Goal: Information Seeking & Learning: Learn about a topic

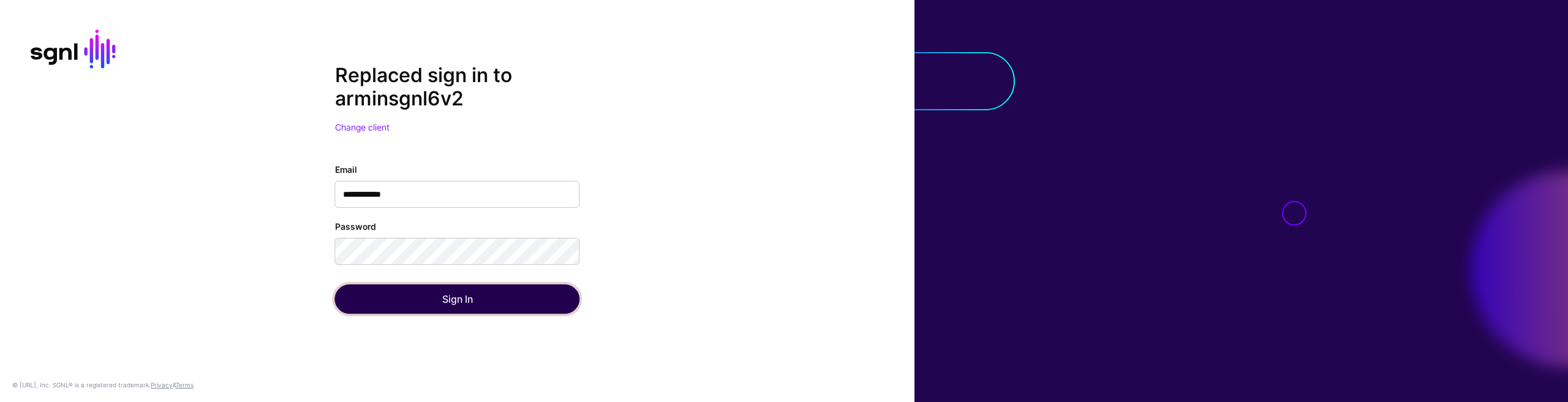
click at [529, 302] on button "Sign In" at bounding box center [457, 298] width 245 height 29
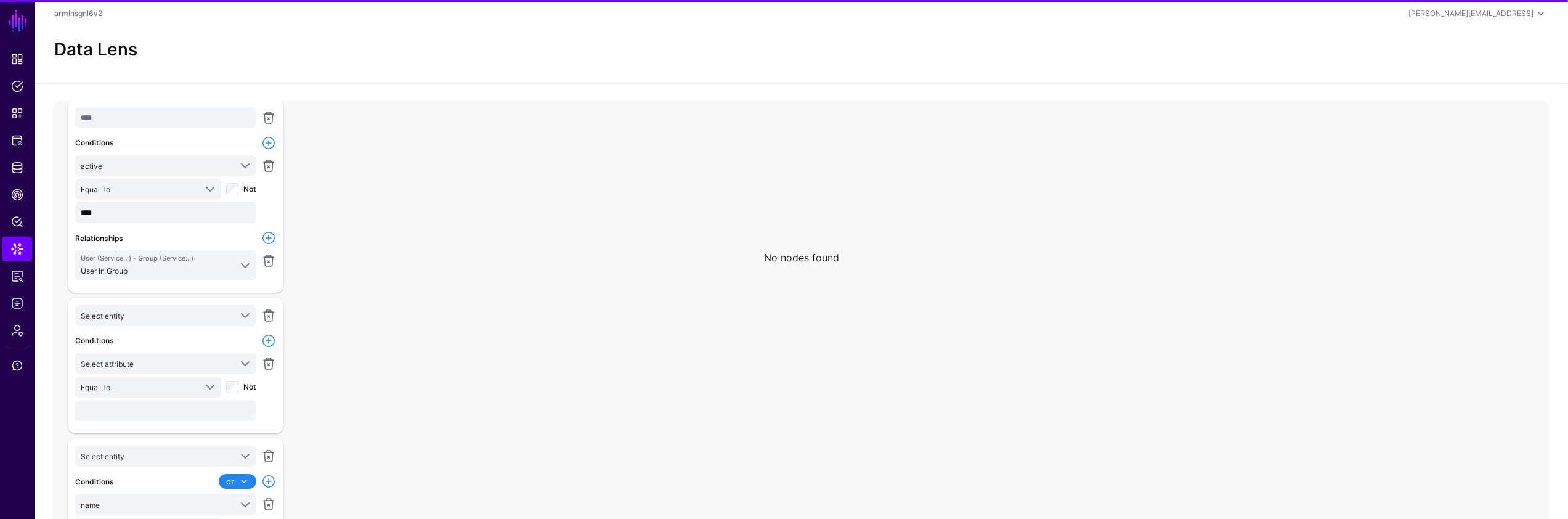
scroll to position [163, 0]
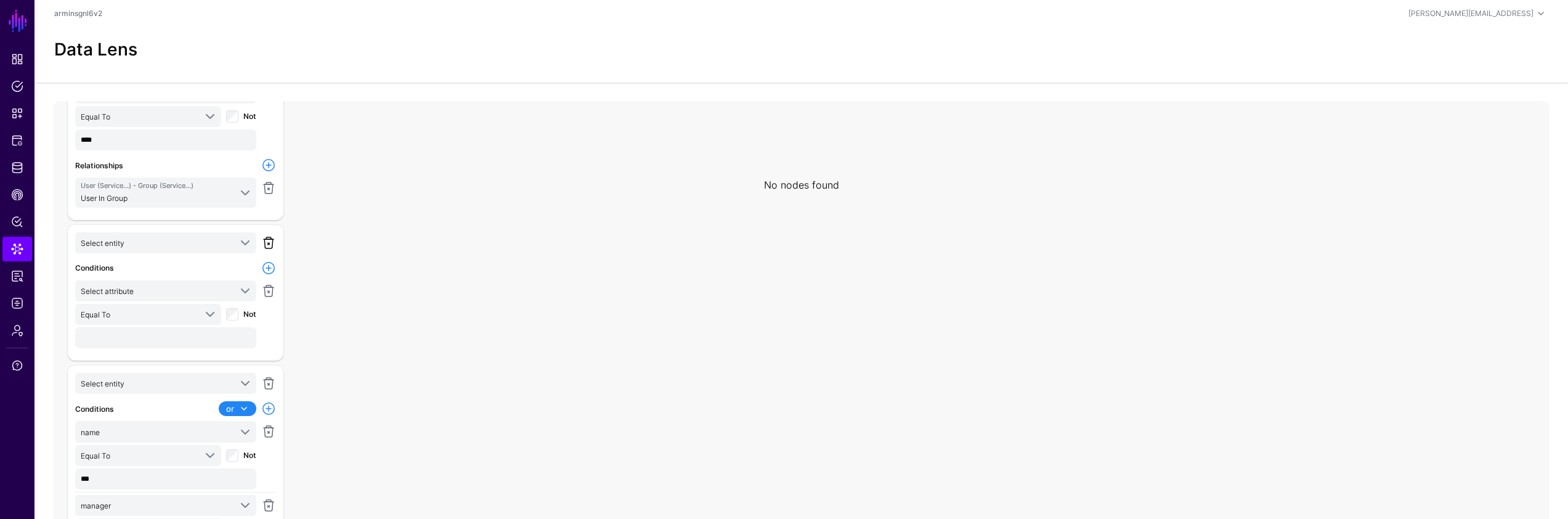
click at [269, 246] on link at bounding box center [269, 243] width 15 height 15
type input "***"
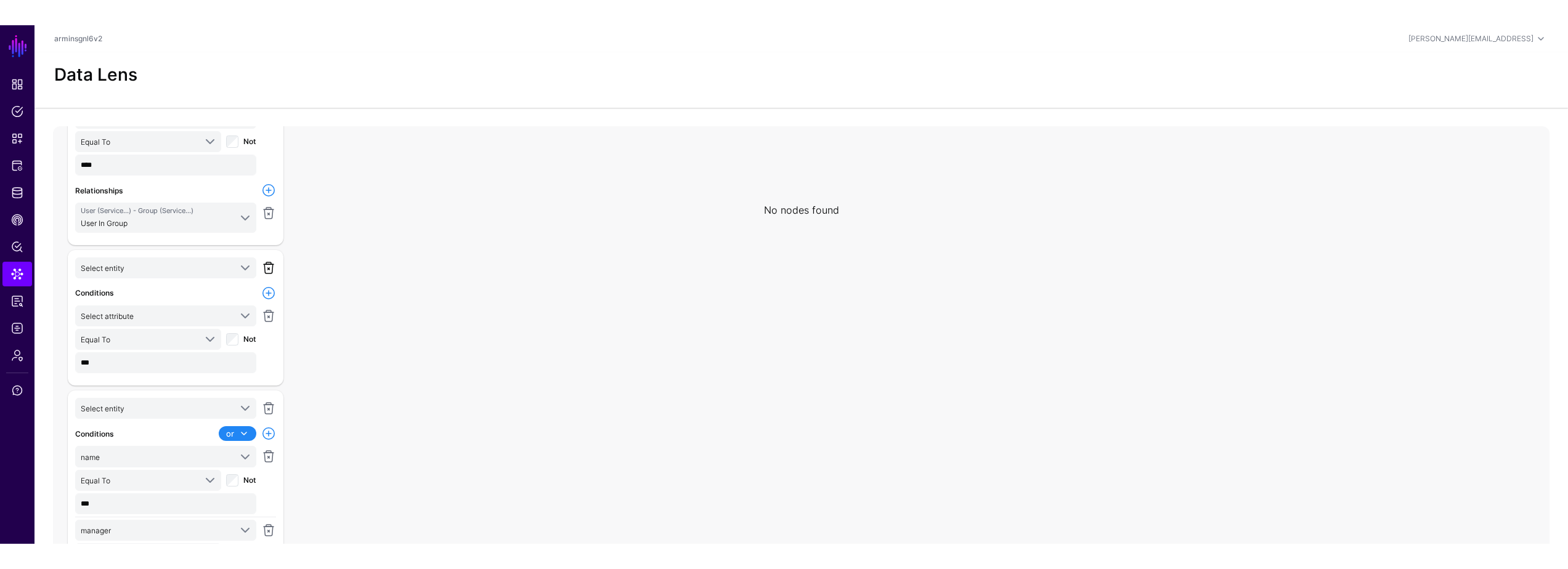
scroll to position [67, 0]
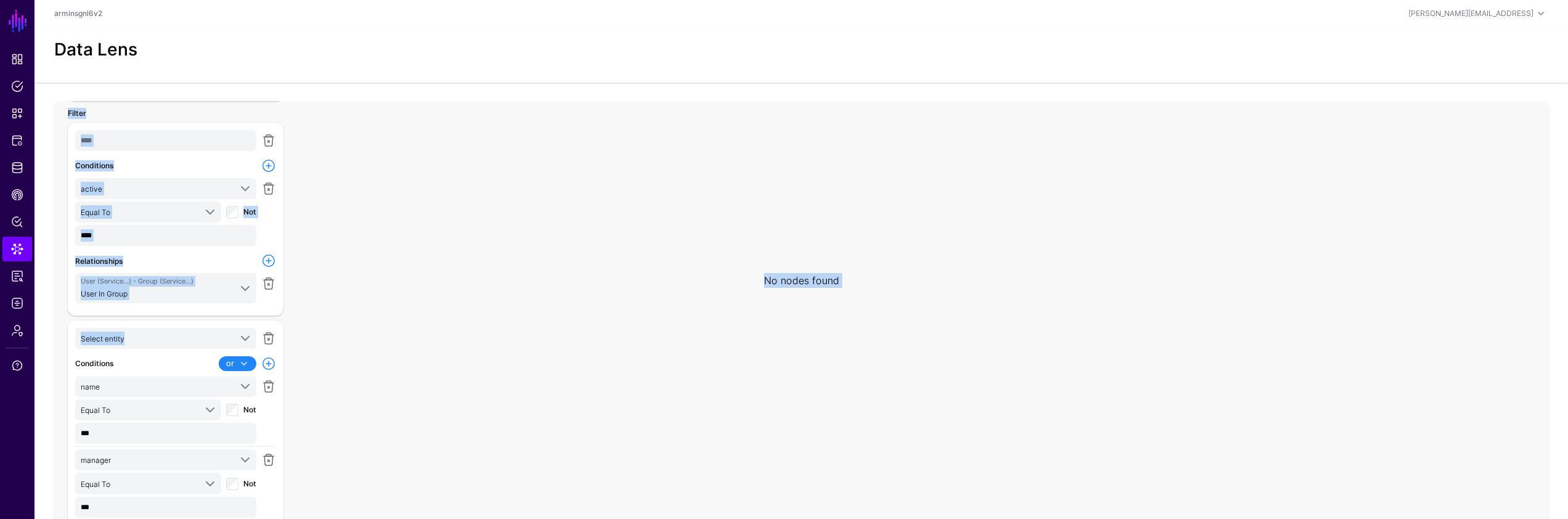
drag, startPoint x: 271, startPoint y: 338, endPoint x: 344, endPoint y: 358, distance: 75.7
click at [311, 358] on div "No nodes found Select Entity User AWS S3 User ServiceNow ITSM ChangeRequest Cha…" at bounding box center [801, 348] width 1496 height 493
click at [371, 339] on icon at bounding box center [796, 280] width 1487 height 493
click at [325, 333] on icon at bounding box center [796, 280] width 1487 height 493
click at [218, 338] on span "Select entity" at bounding box center [155, 338] width 150 height 13
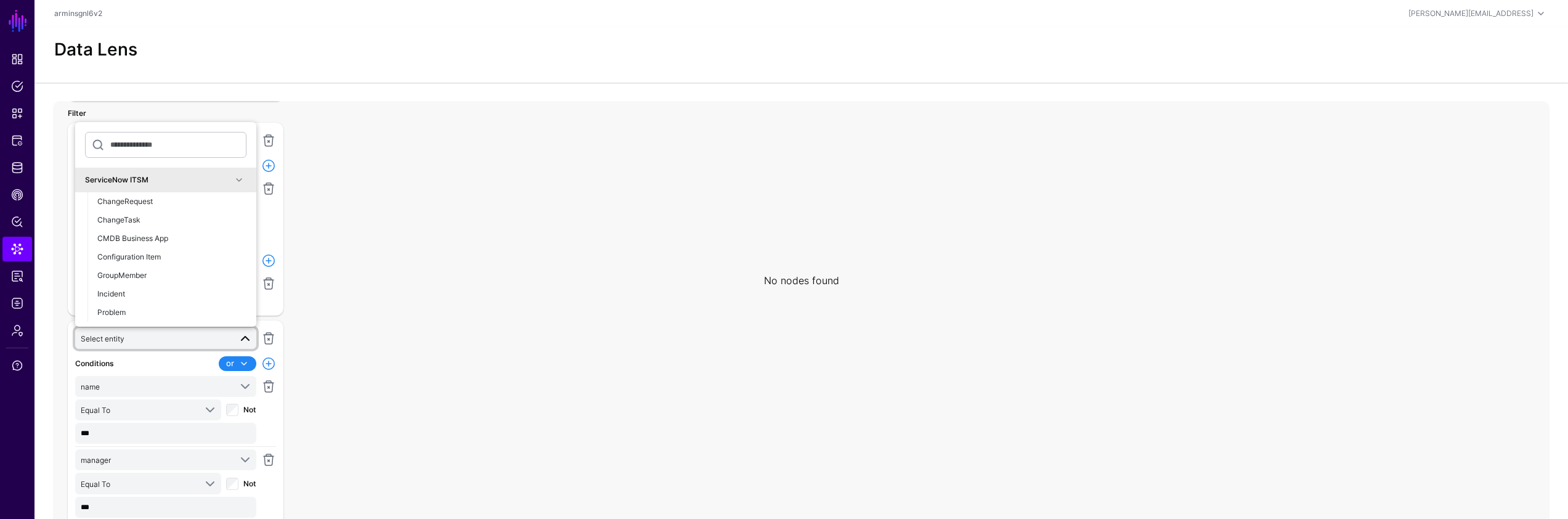
click at [397, 234] on icon at bounding box center [796, 280] width 1487 height 493
click at [362, 254] on icon at bounding box center [796, 280] width 1487 height 493
click at [221, 349] on div "Select entity ServiceNow ITSM ChangeRequest ChangeTask CMDB Business App Config…" at bounding box center [166, 339] width 186 height 24
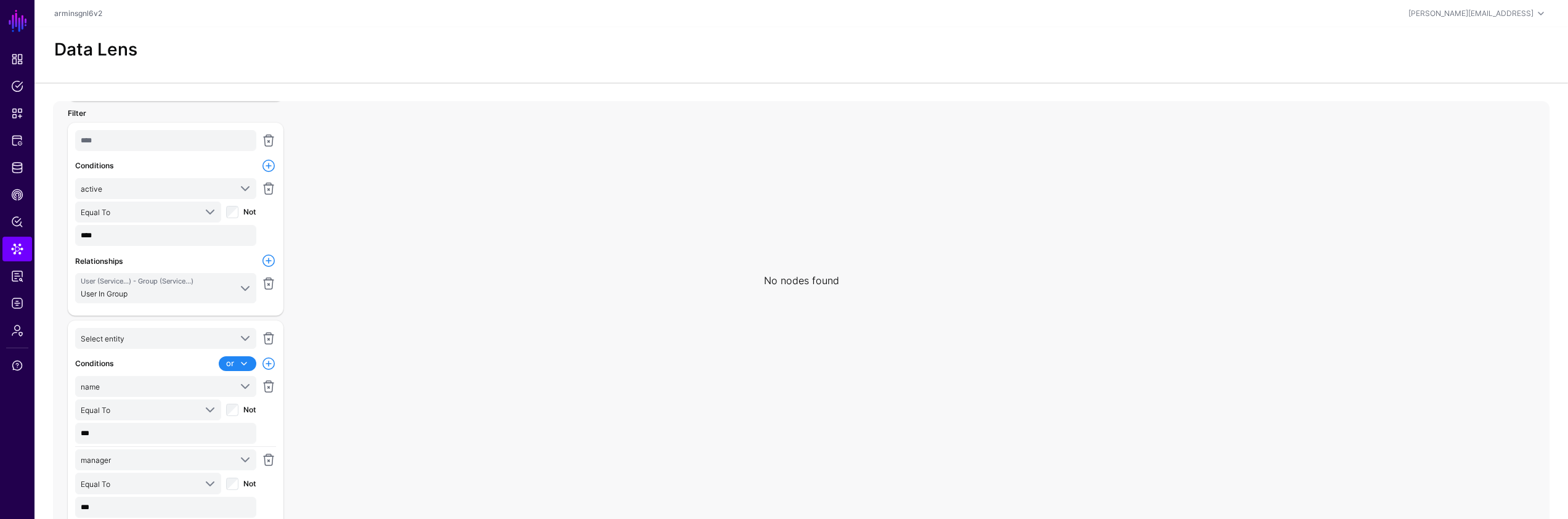
click at [357, 263] on icon at bounding box center [796, 280] width 1487 height 493
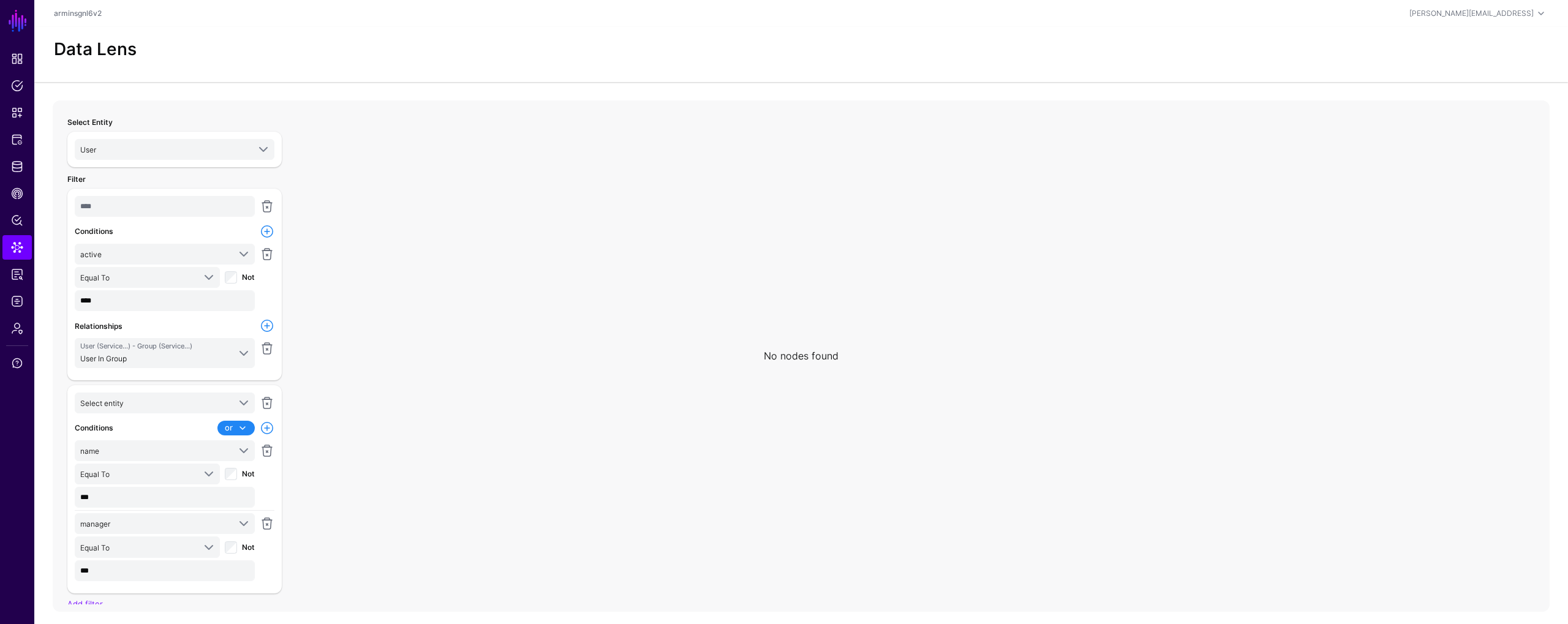
scroll to position [52, 0]
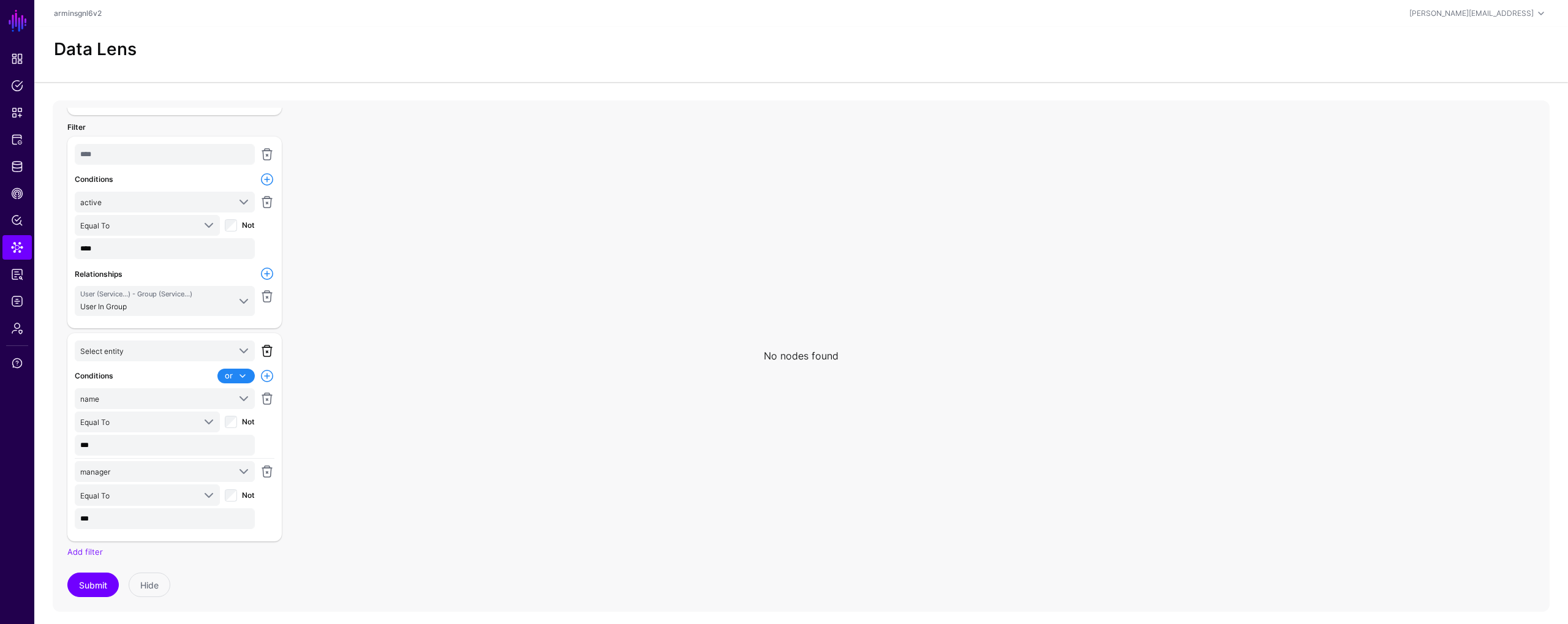
click at [271, 344] on link at bounding box center [267, 351] width 15 height 15
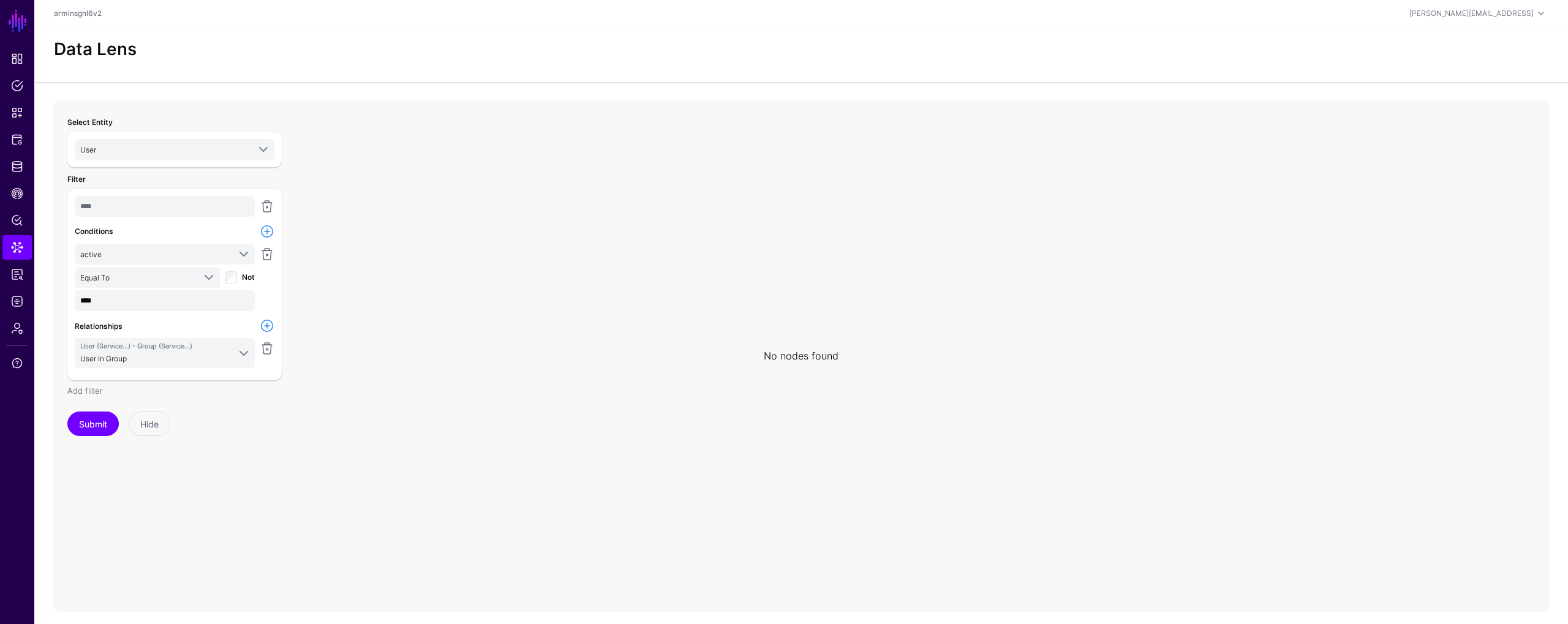
click at [87, 392] on link "Add filter" at bounding box center [86, 391] width 36 height 9
click at [180, 403] on span "Select entity" at bounding box center [154, 403] width 149 height 13
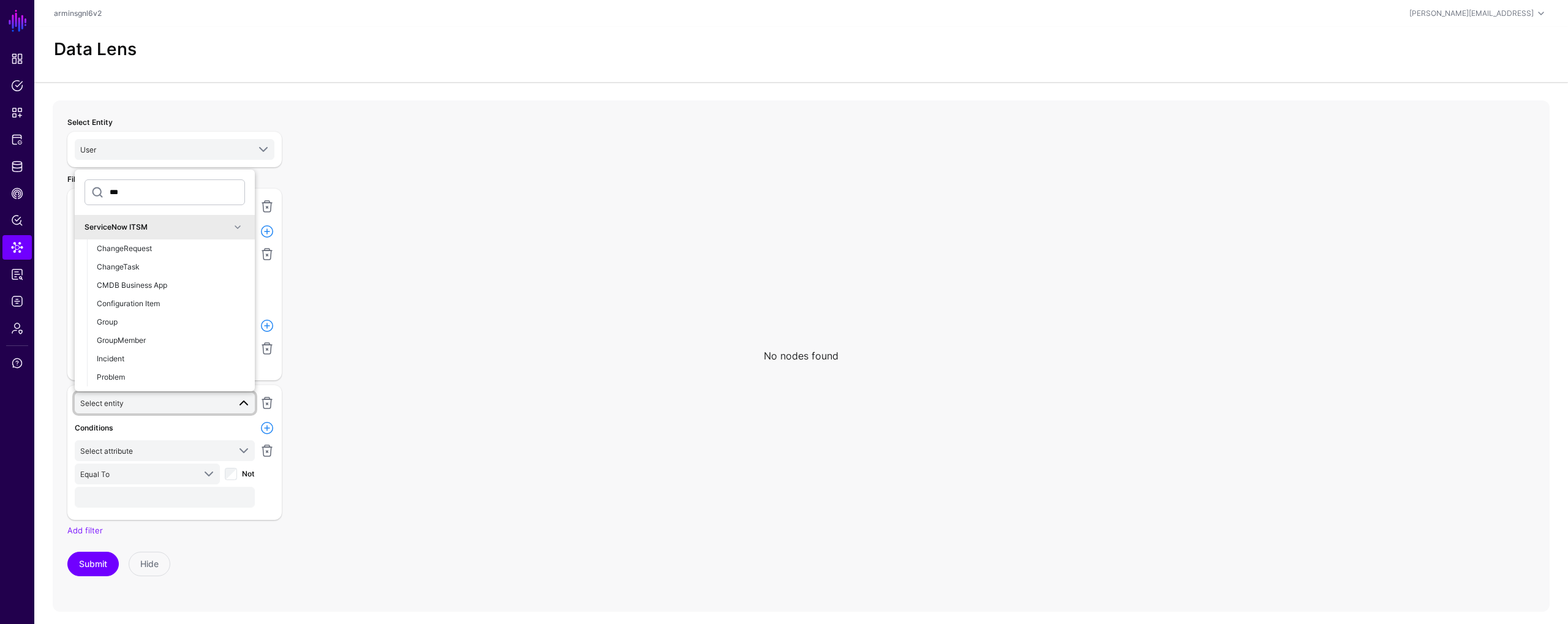
type input "****"
click at [166, 322] on div "Group" at bounding box center [171, 323] width 149 height 11
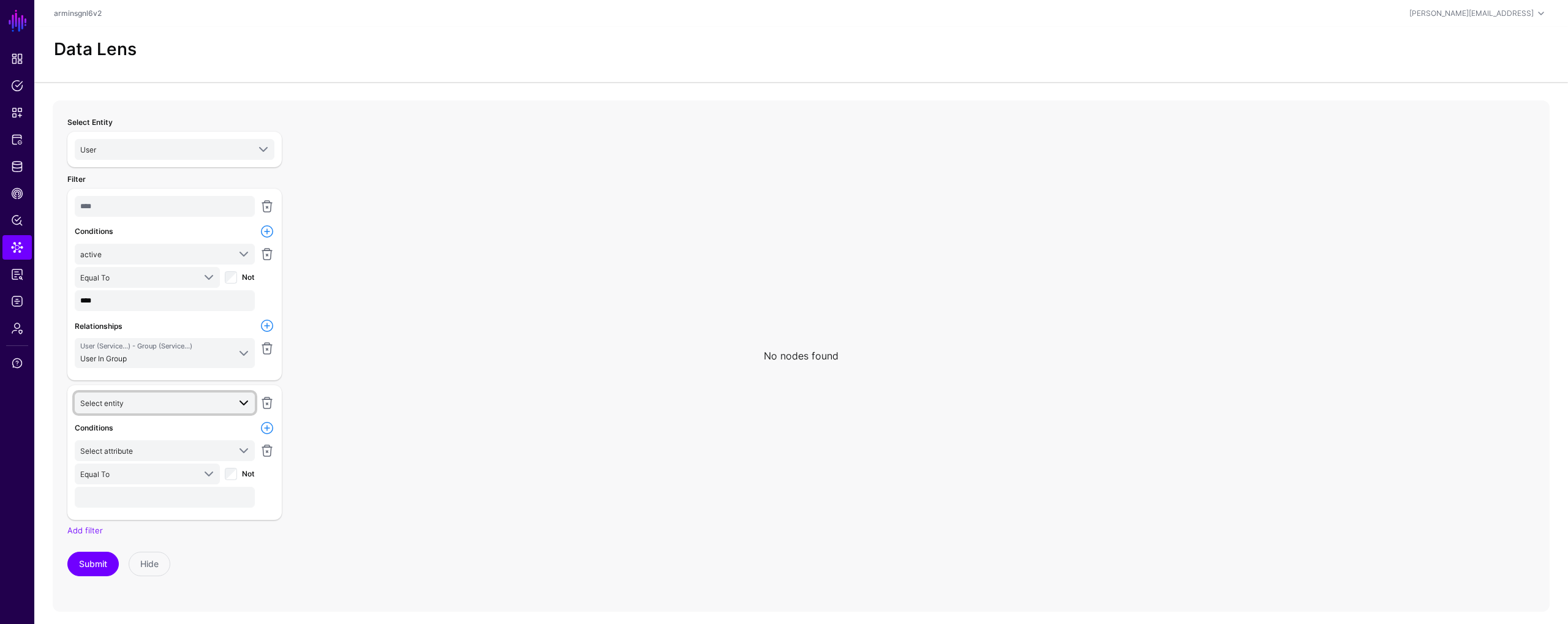
click at [187, 399] on span "Select entity" at bounding box center [154, 403] width 149 height 13
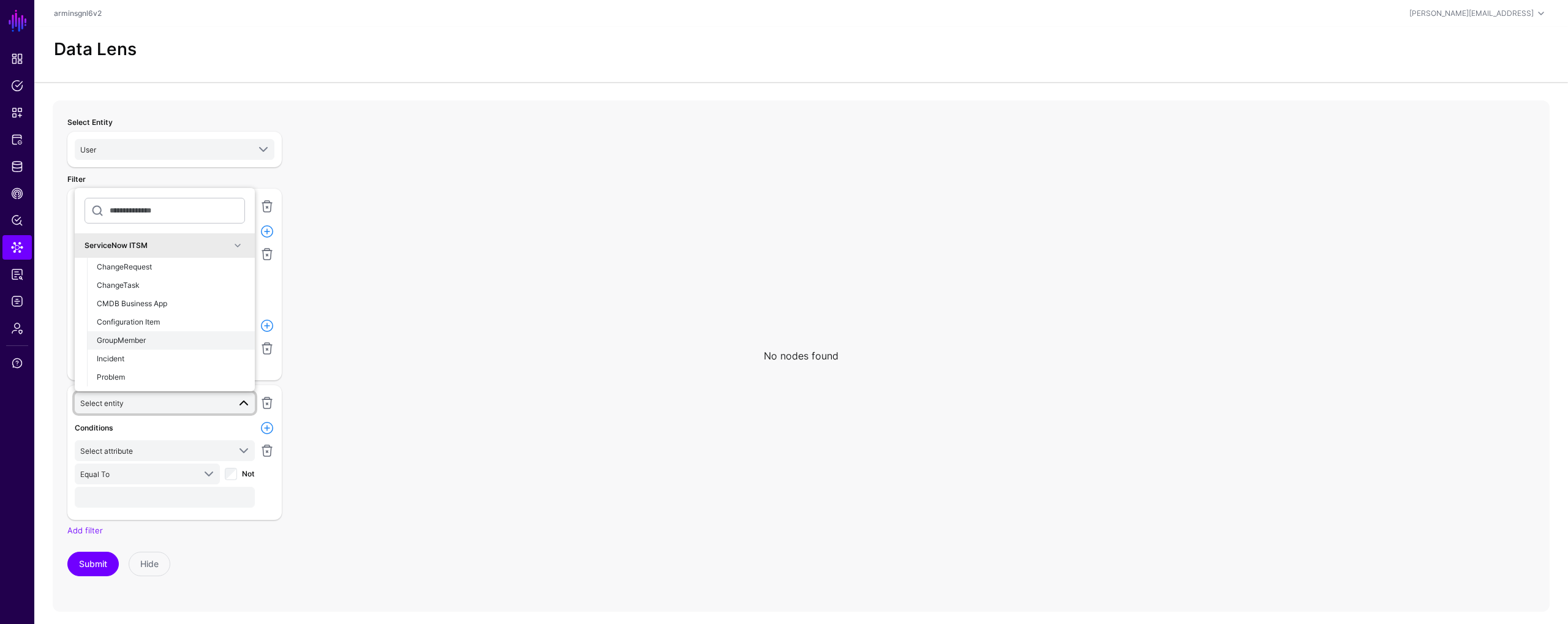
click at [182, 343] on div "GroupMember" at bounding box center [171, 341] width 149 height 11
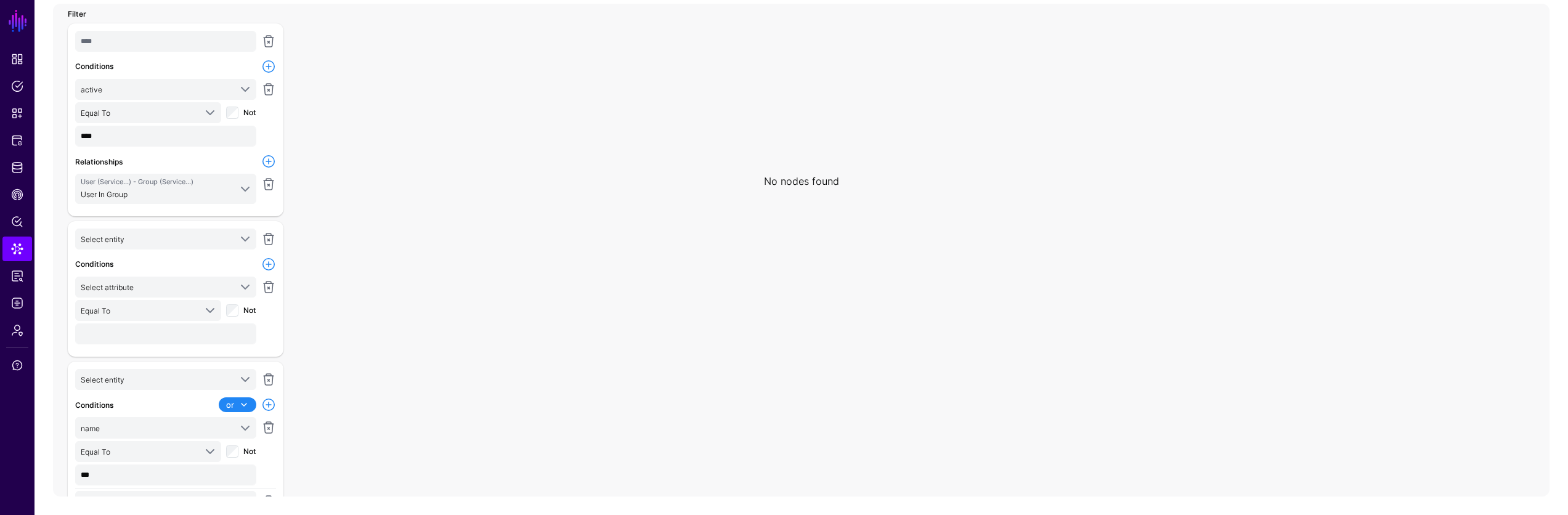
scroll to position [33, 0]
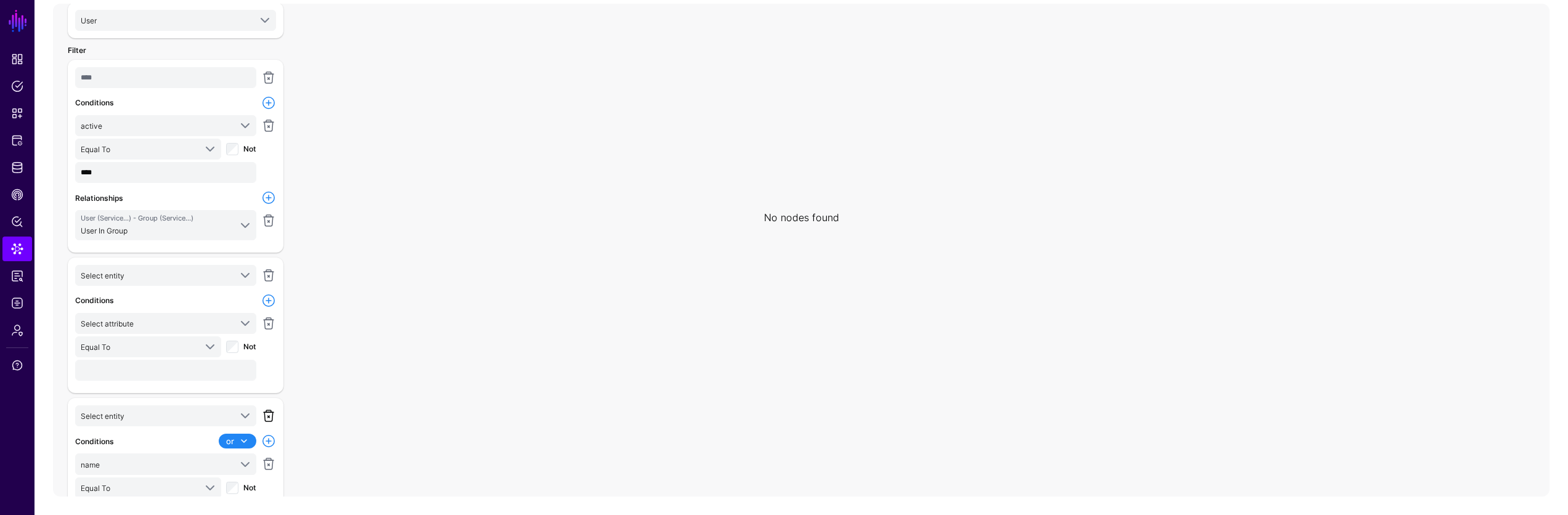
click at [271, 416] on link at bounding box center [269, 417] width 15 height 15
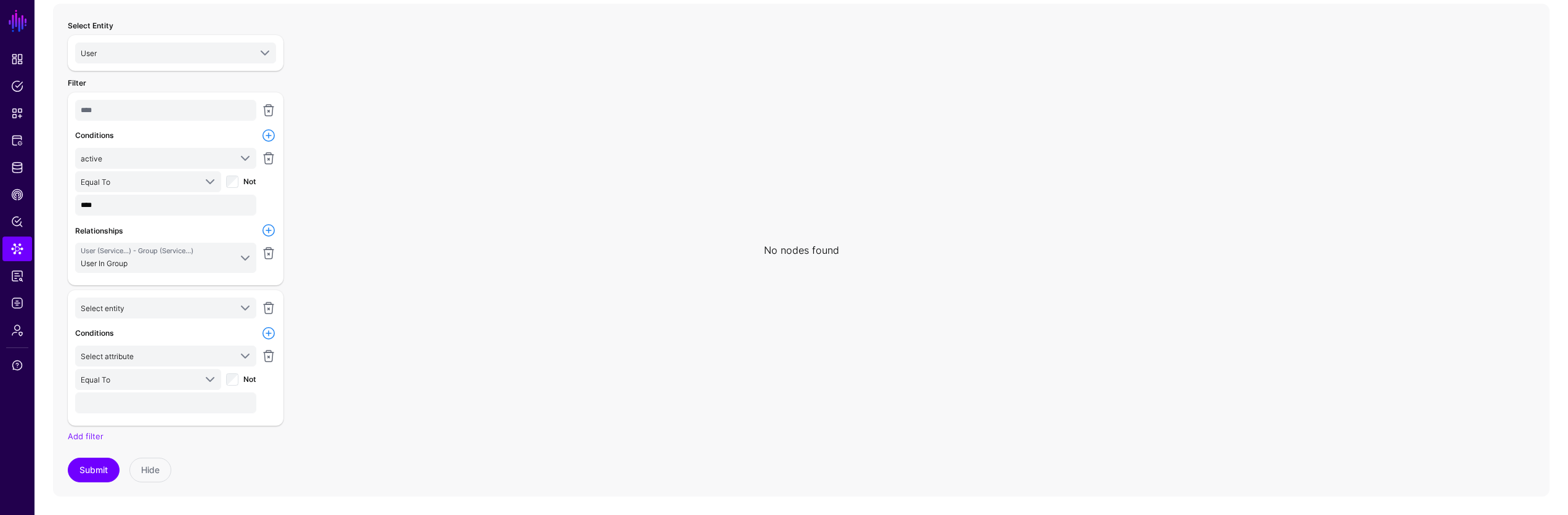
scroll to position [0, 0]
click at [268, 307] on link at bounding box center [269, 309] width 15 height 15
click at [269, 113] on link at bounding box center [269, 111] width 15 height 15
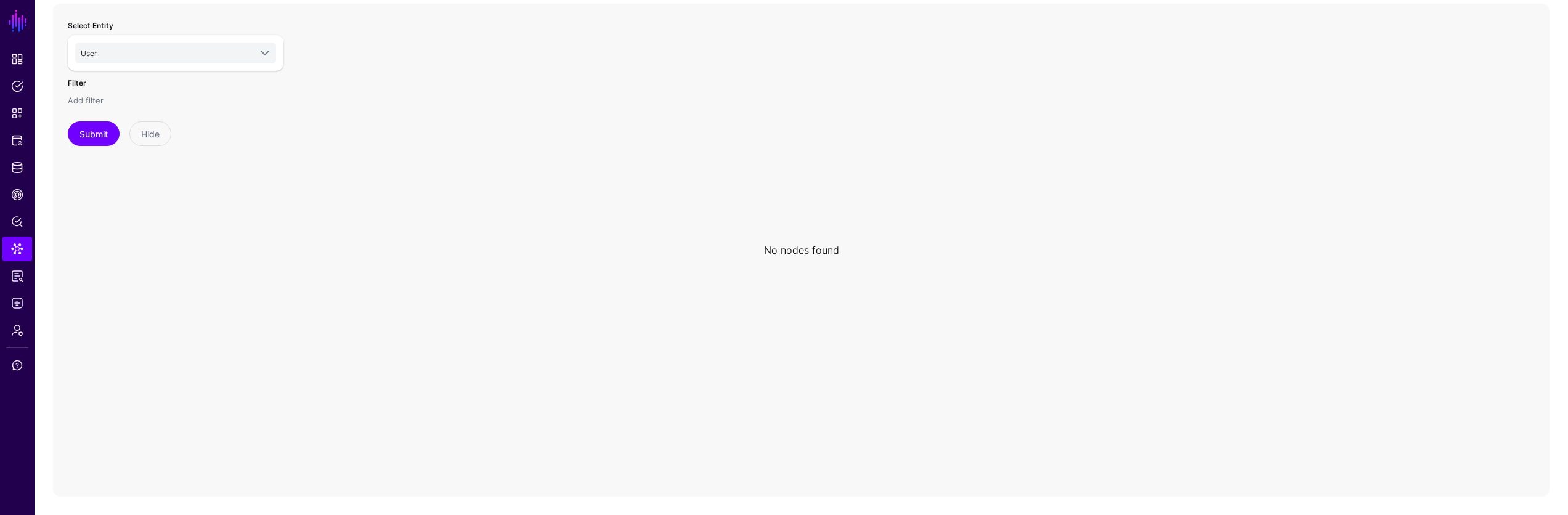
click at [95, 103] on link "Add filter" at bounding box center [86, 100] width 36 height 9
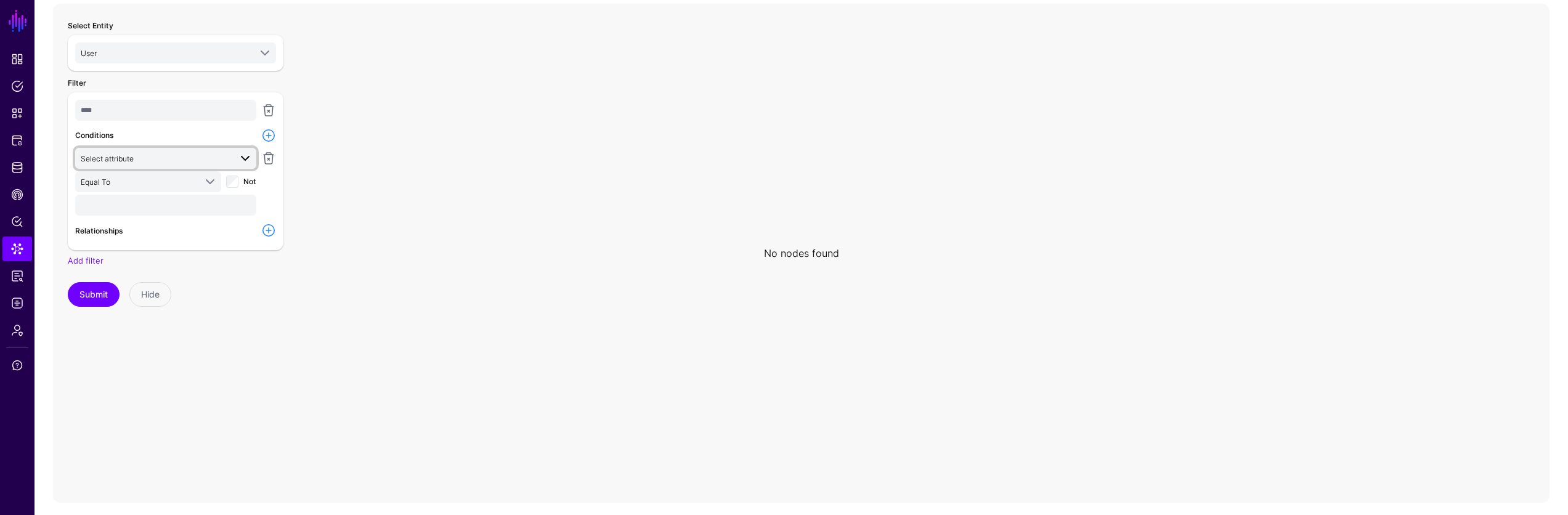
click at [203, 161] on span "Select attribute" at bounding box center [155, 158] width 150 height 13
click at [190, 229] on div "active" at bounding box center [166, 225] width 162 height 11
click at [97, 258] on link "Add filter" at bounding box center [86, 260] width 36 height 9
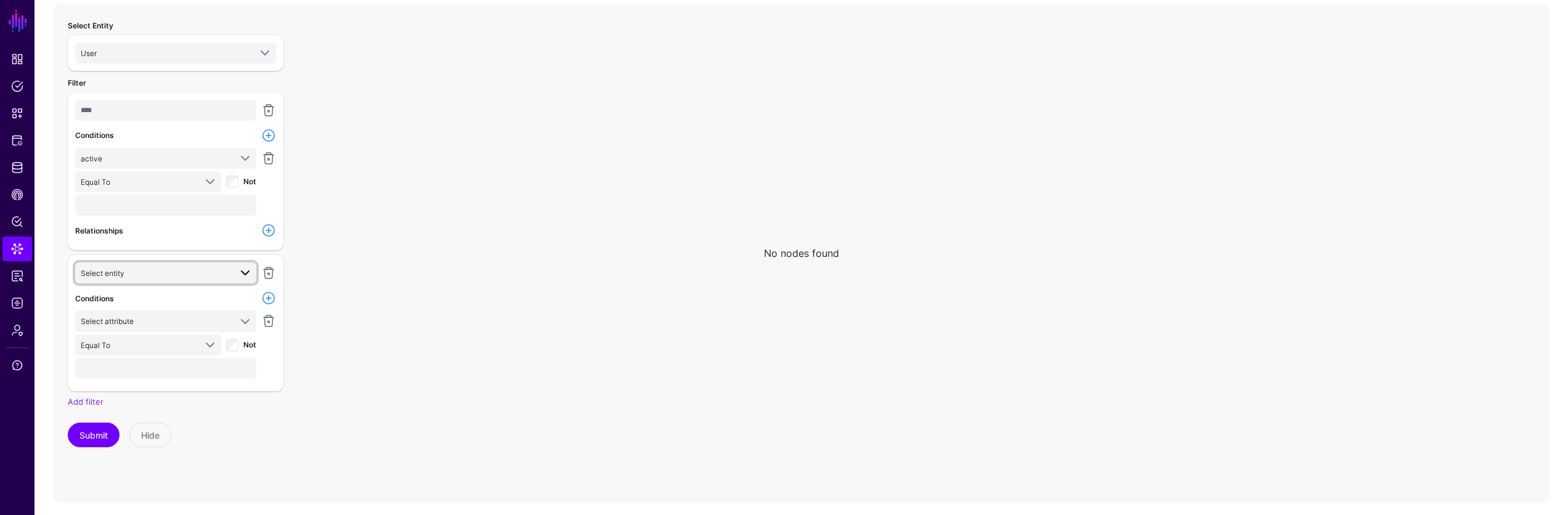
click at [185, 276] on span "Select entity" at bounding box center [155, 273] width 150 height 13
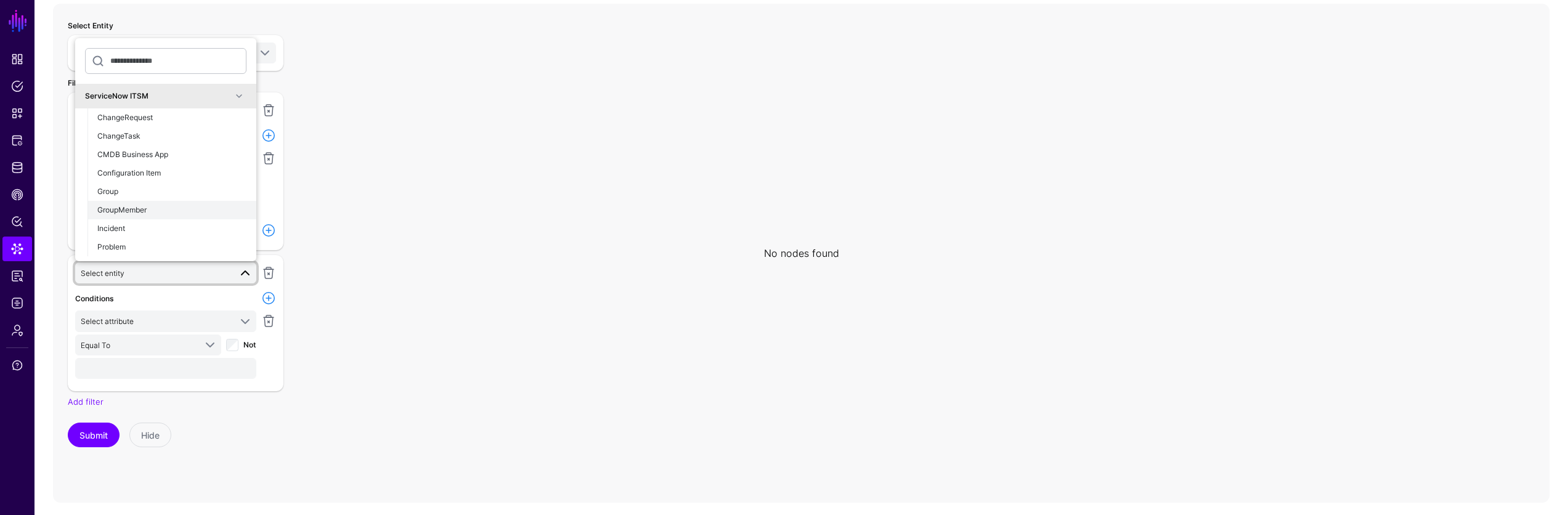
click at [212, 204] on button "GroupMember" at bounding box center [171, 210] width 168 height 19
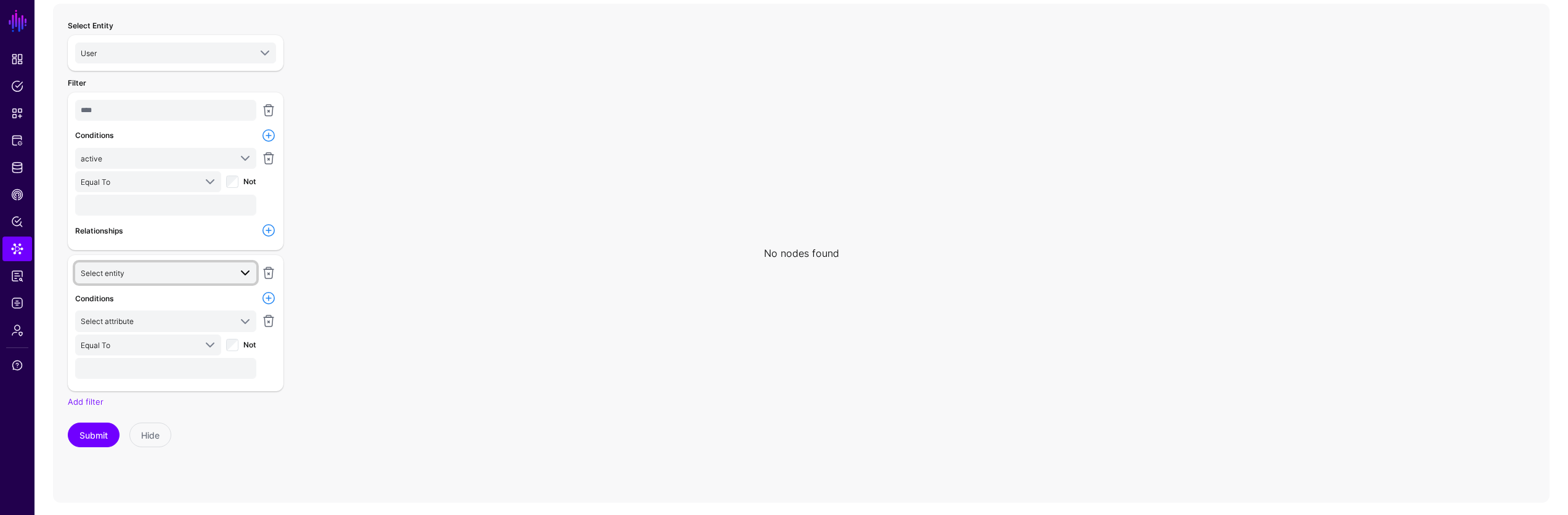
click at [186, 269] on span "Select entity" at bounding box center [155, 273] width 150 height 13
click at [154, 467] on button "Problem" at bounding box center [171, 475] width 168 height 19
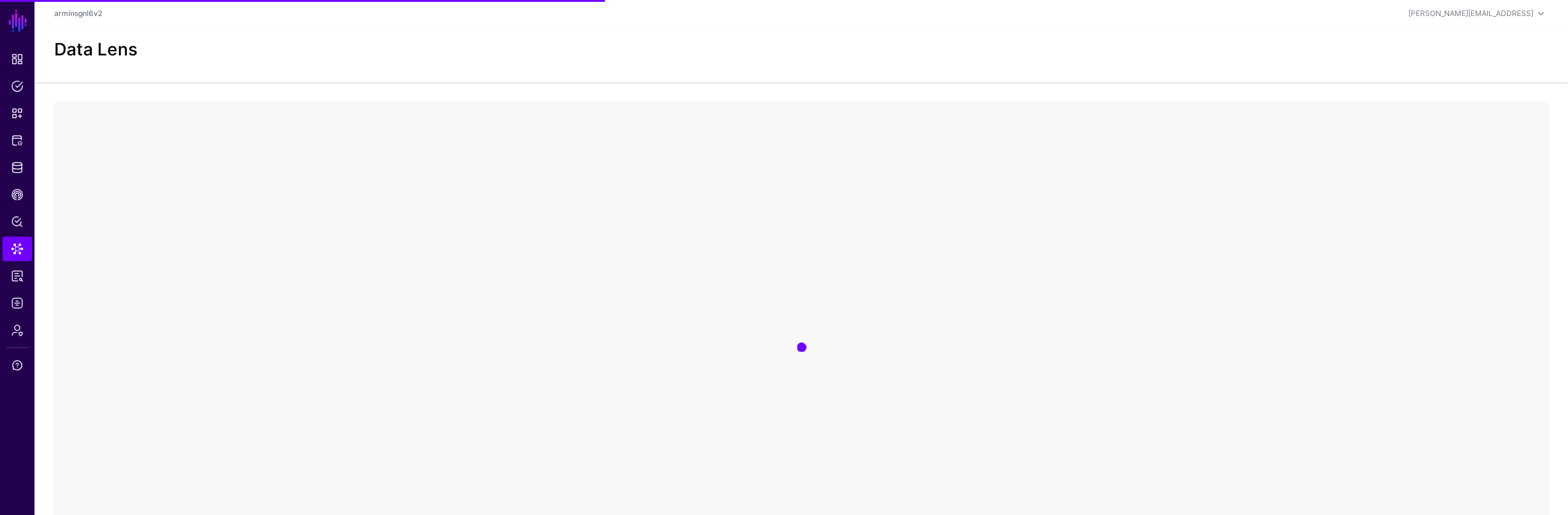
click at [1315, 262] on div at bounding box center [801, 347] width 1496 height 493
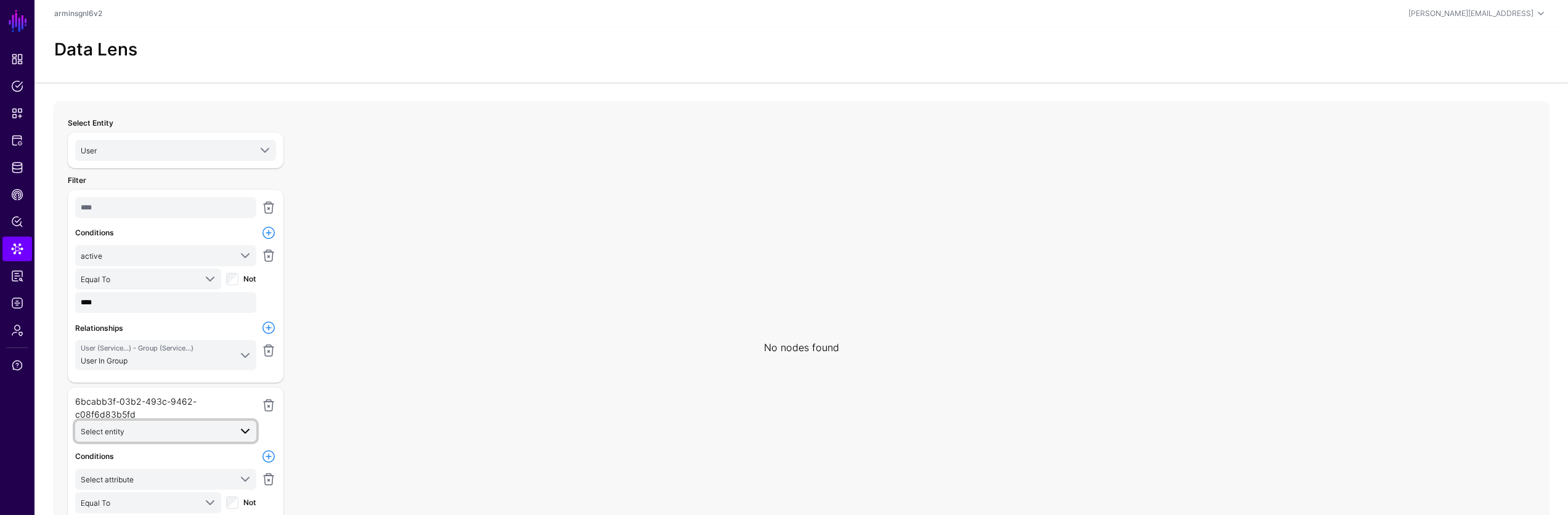
click at [231, 424] on span at bounding box center [240, 432] width 22 height 15
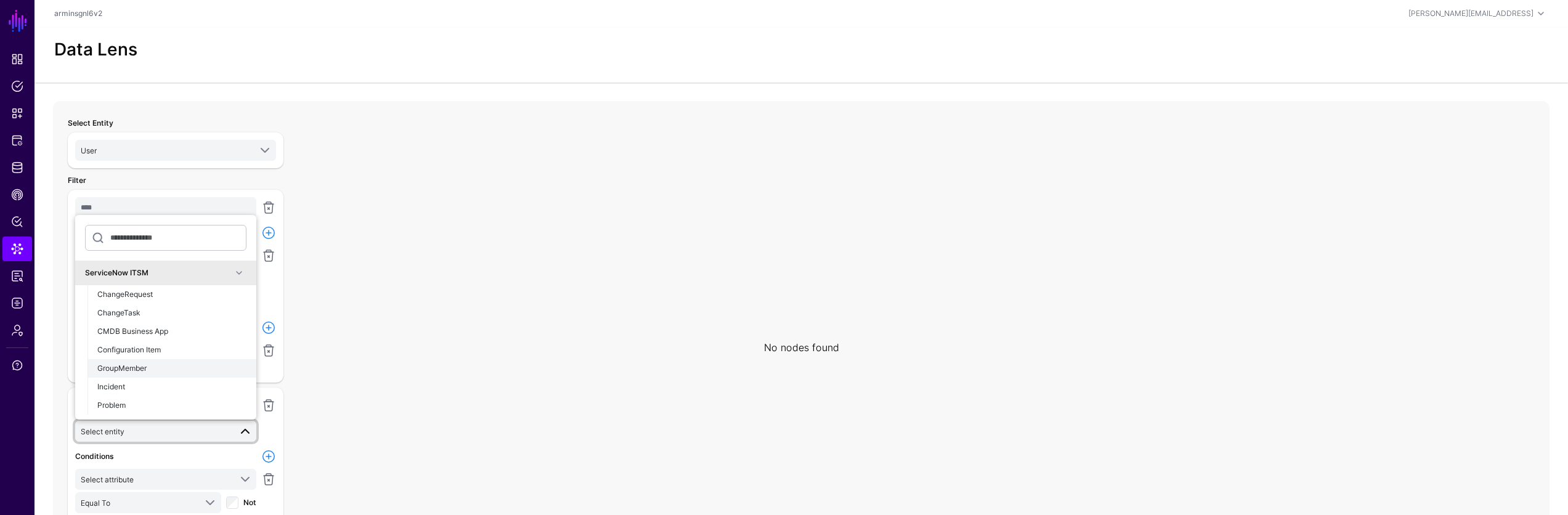
click at [215, 363] on div "GroupMember" at bounding box center [172, 368] width 150 height 11
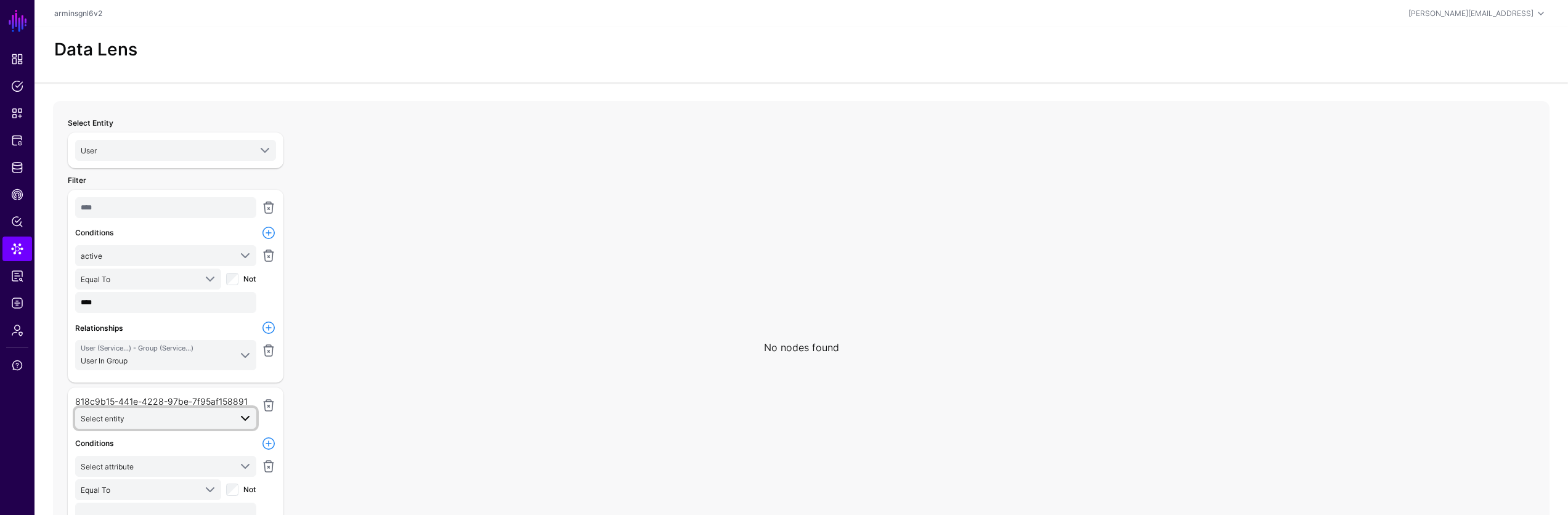
click at [214, 417] on span "Select entity" at bounding box center [155, 418] width 150 height 13
click at [202, 340] on div "CMDB Business App" at bounding box center [172, 337] width 150 height 11
click at [174, 425] on span "Select entity" at bounding box center [167, 418] width 172 height 15
click at [184, 366] on button "Incident" at bounding box center [171, 374] width 168 height 19
click at [417, 414] on icon at bounding box center [796, 347] width 1487 height 493
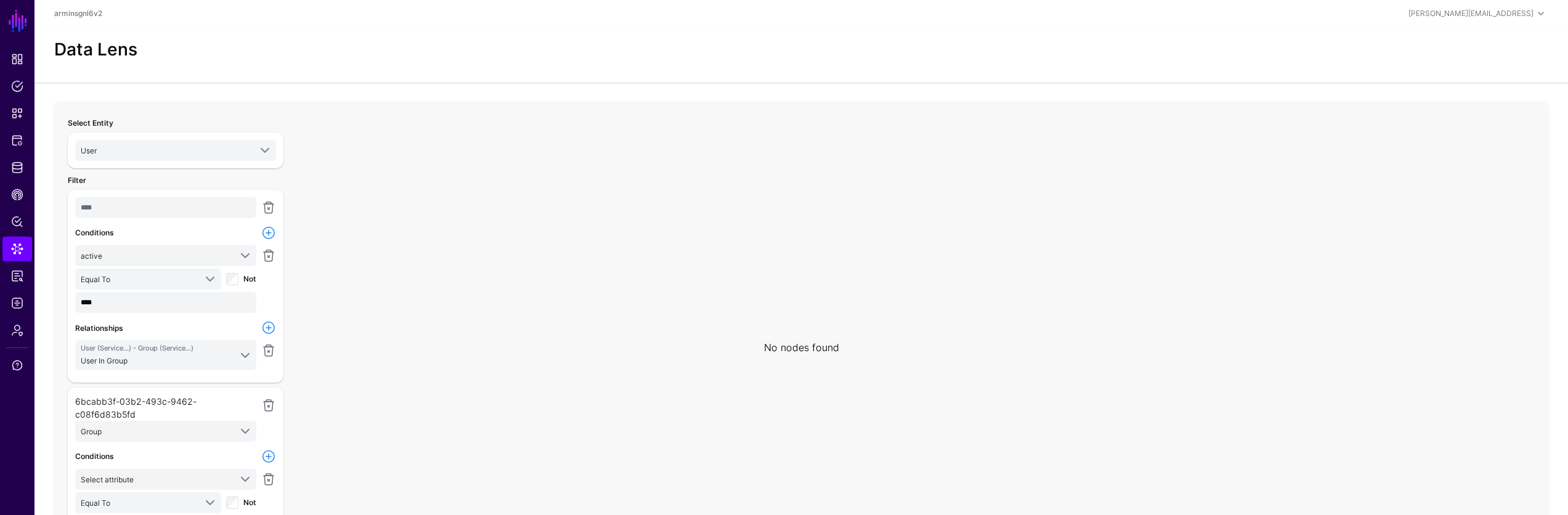
click at [322, 497] on icon at bounding box center [796, 347] width 1487 height 493
click at [555, 333] on icon at bounding box center [796, 347] width 1487 height 493
click at [216, 425] on span "Select entity" at bounding box center [155, 432] width 150 height 13
click at [203, 341] on button "Configuration Item" at bounding box center [171, 350] width 168 height 19
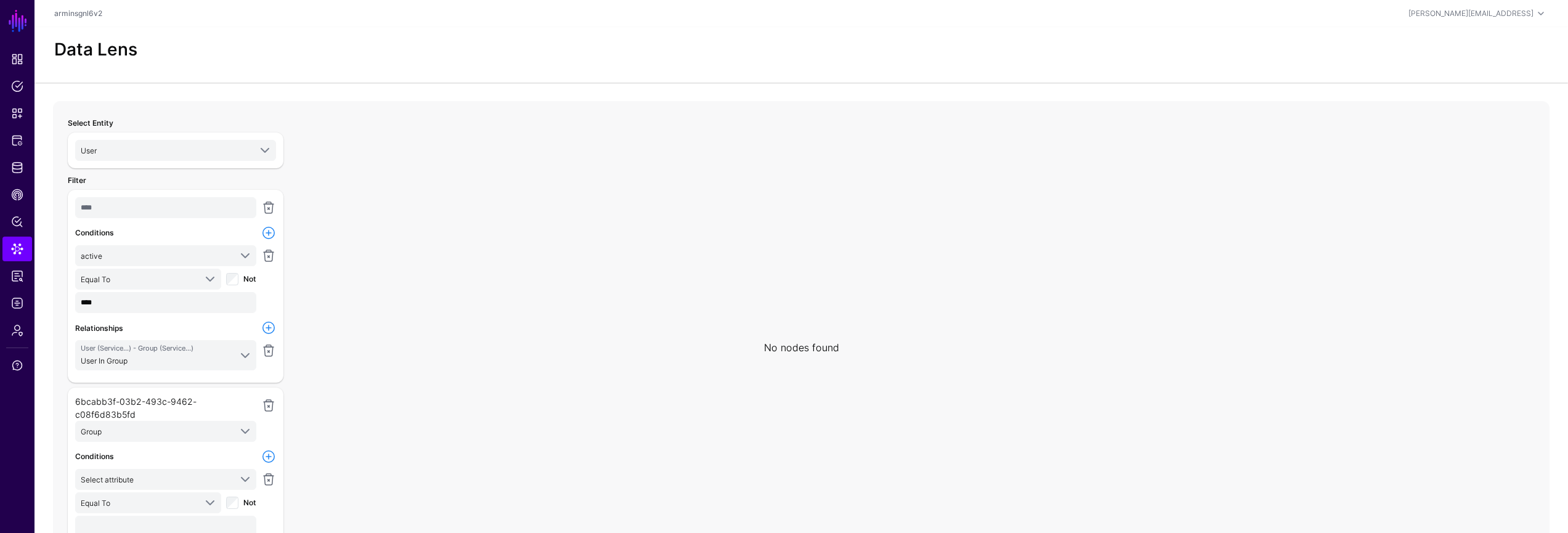
click at [793, 527] on icon at bounding box center [796, 347] width 1487 height 493
click at [268, 407] on link at bounding box center [269, 406] width 15 height 15
type input "***"
click at [272, 406] on link at bounding box center [269, 406] width 15 height 15
click at [79, 391] on link "Add filter" at bounding box center [86, 393] width 36 height 9
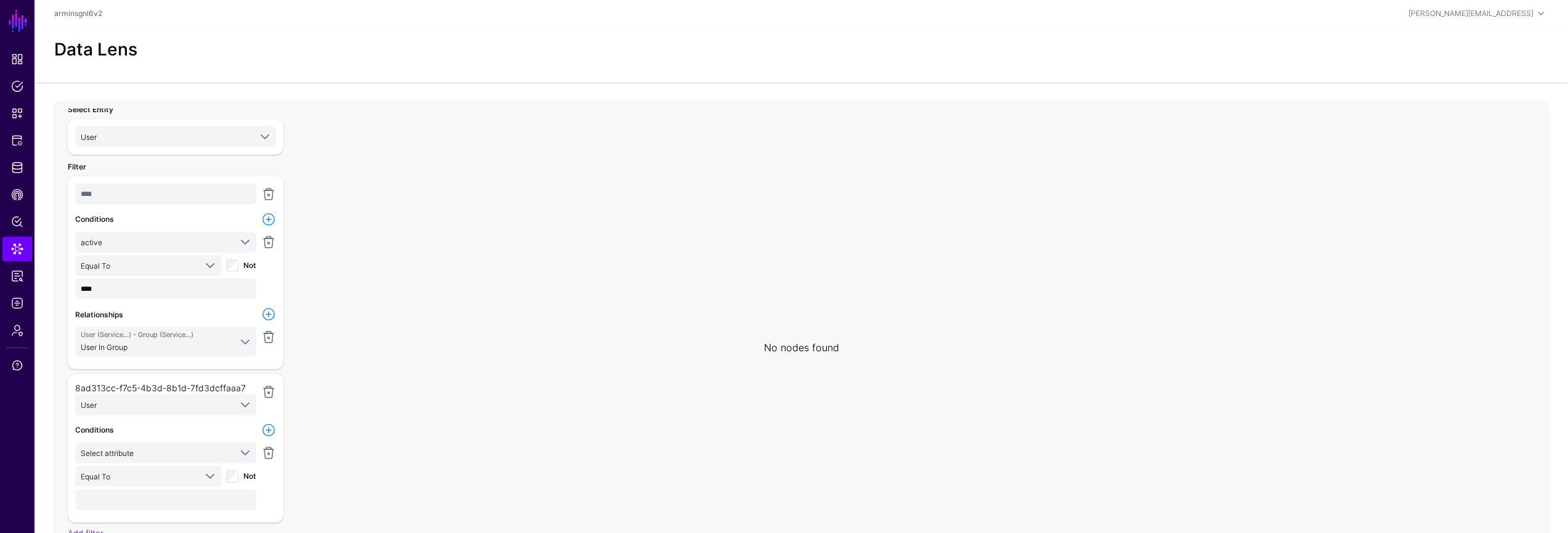
scroll to position [80, 0]
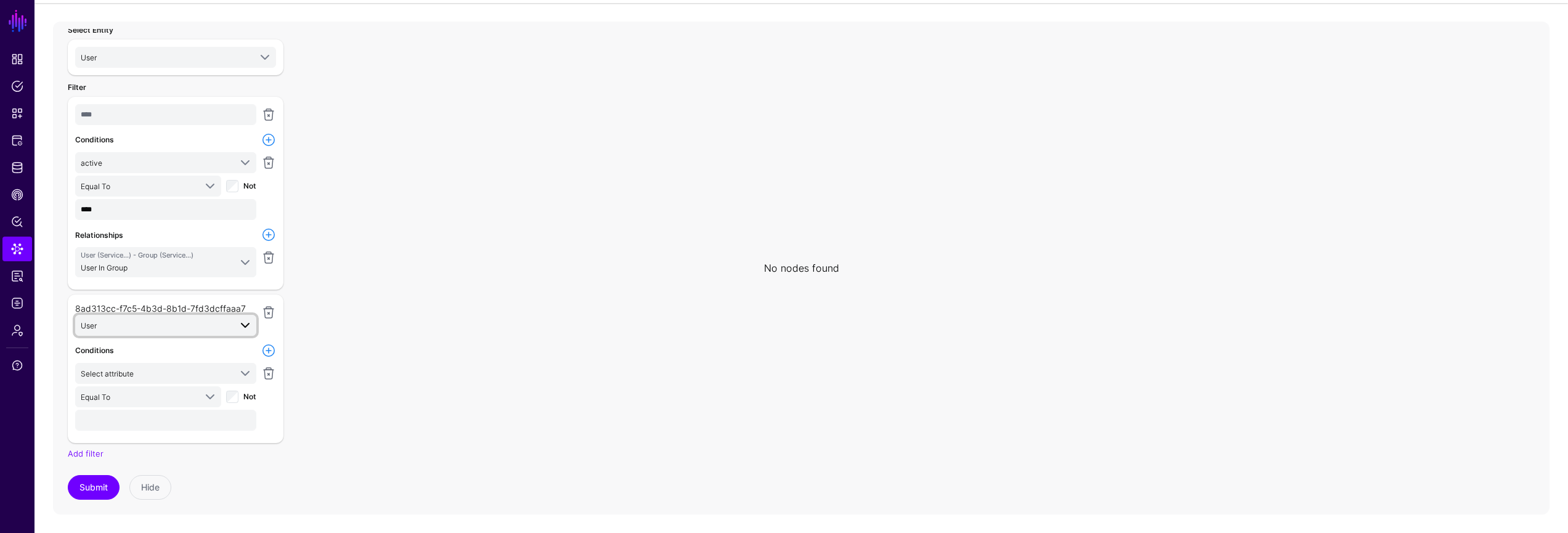
click at [184, 328] on span "User" at bounding box center [155, 326] width 150 height 13
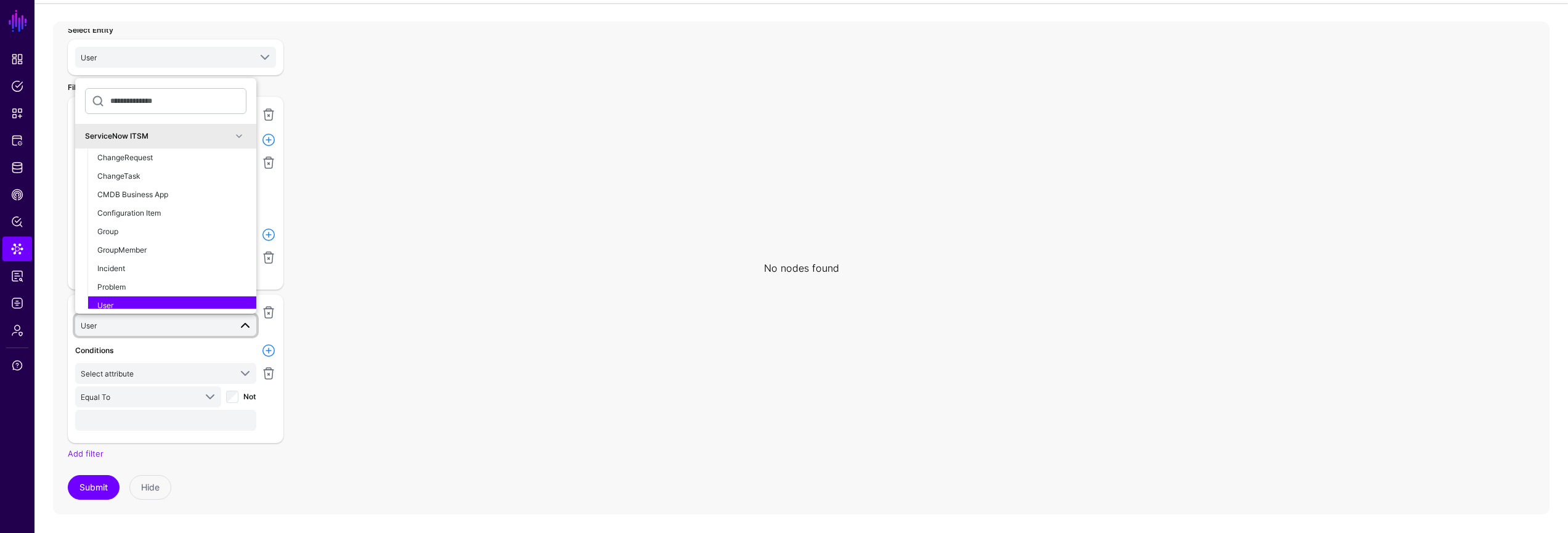
click at [184, 328] on span "User" at bounding box center [155, 326] width 150 height 13
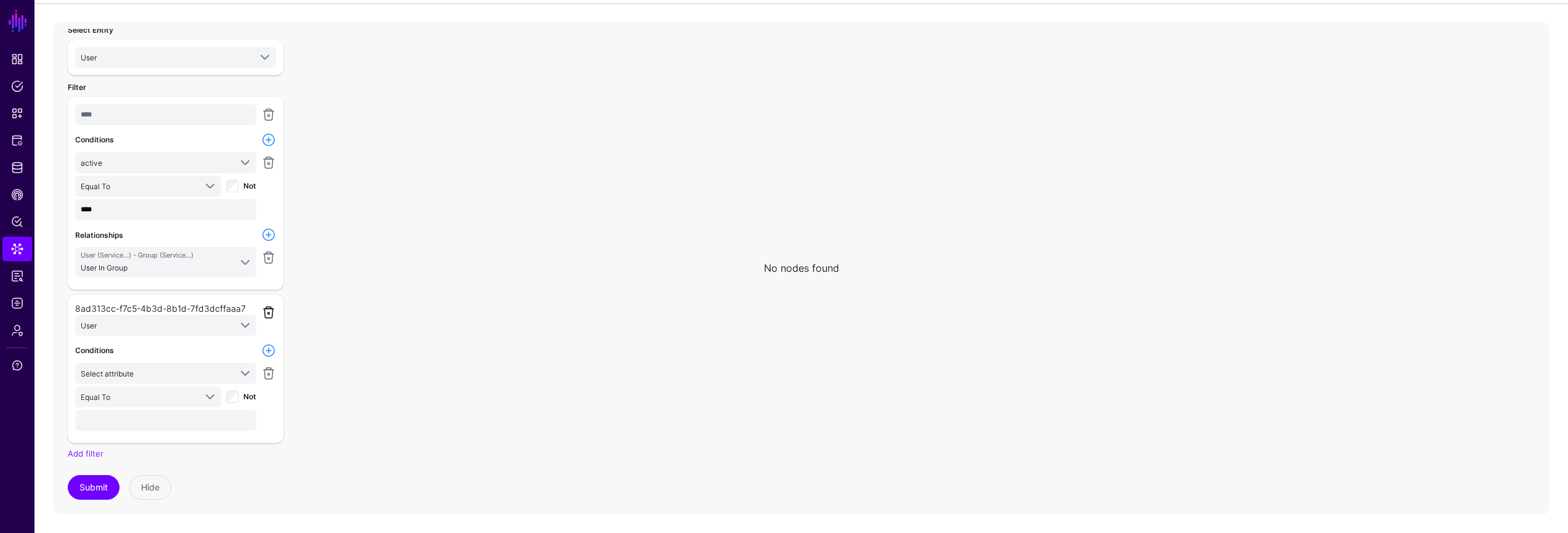
click at [264, 313] on link at bounding box center [269, 312] width 15 height 15
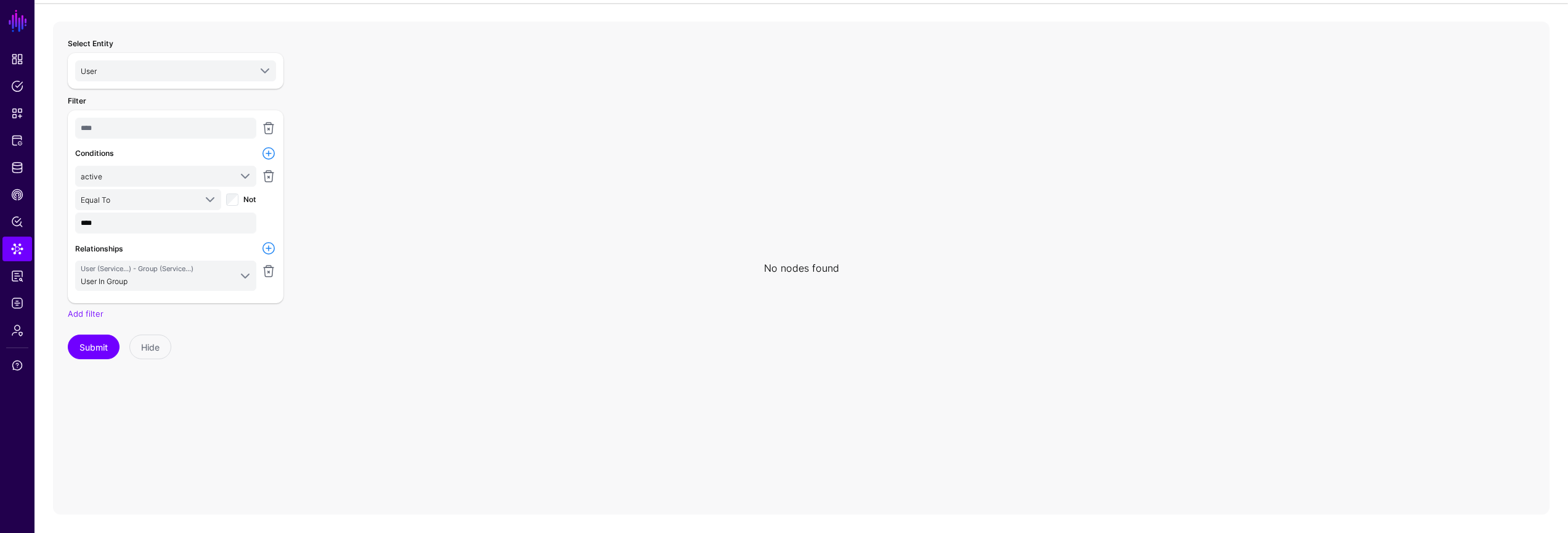
scroll to position [0, 0]
click at [95, 311] on link "Add filter" at bounding box center [86, 313] width 36 height 9
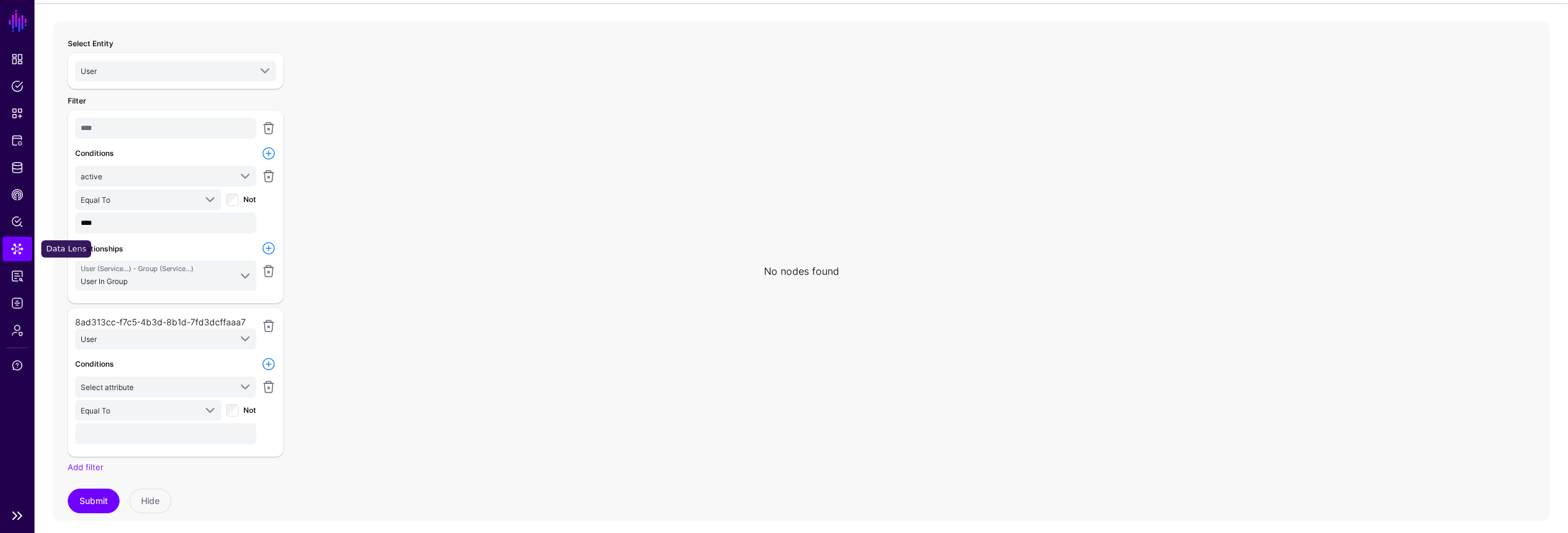
click at [21, 248] on span "Data Lens" at bounding box center [17, 248] width 12 height 12
click at [271, 327] on link at bounding box center [269, 327] width 15 height 15
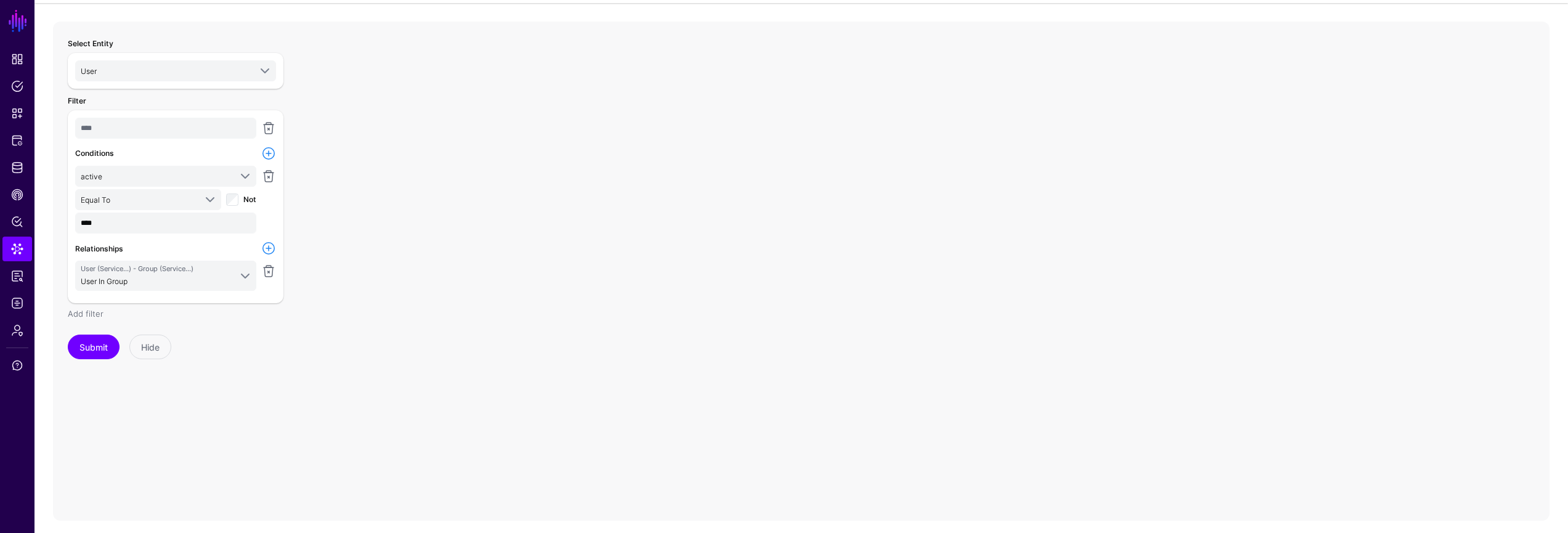
click at [85, 314] on link "Add filter" at bounding box center [86, 313] width 36 height 9
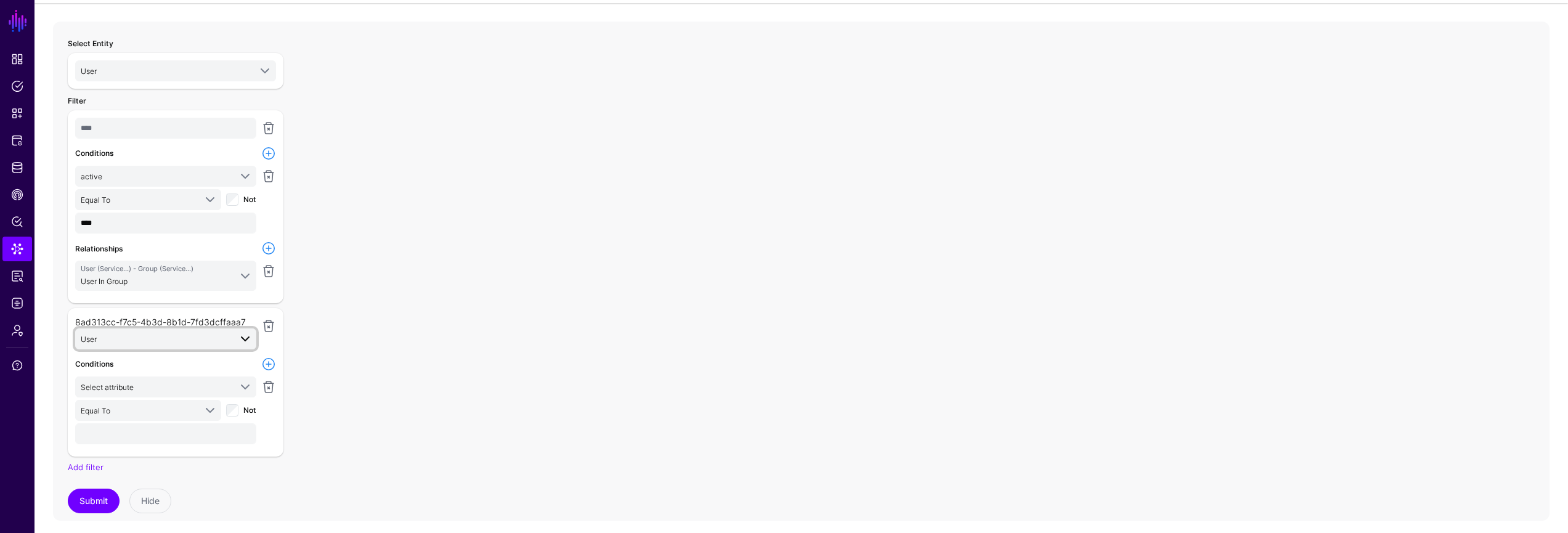
click at [203, 336] on span "User" at bounding box center [155, 339] width 150 height 13
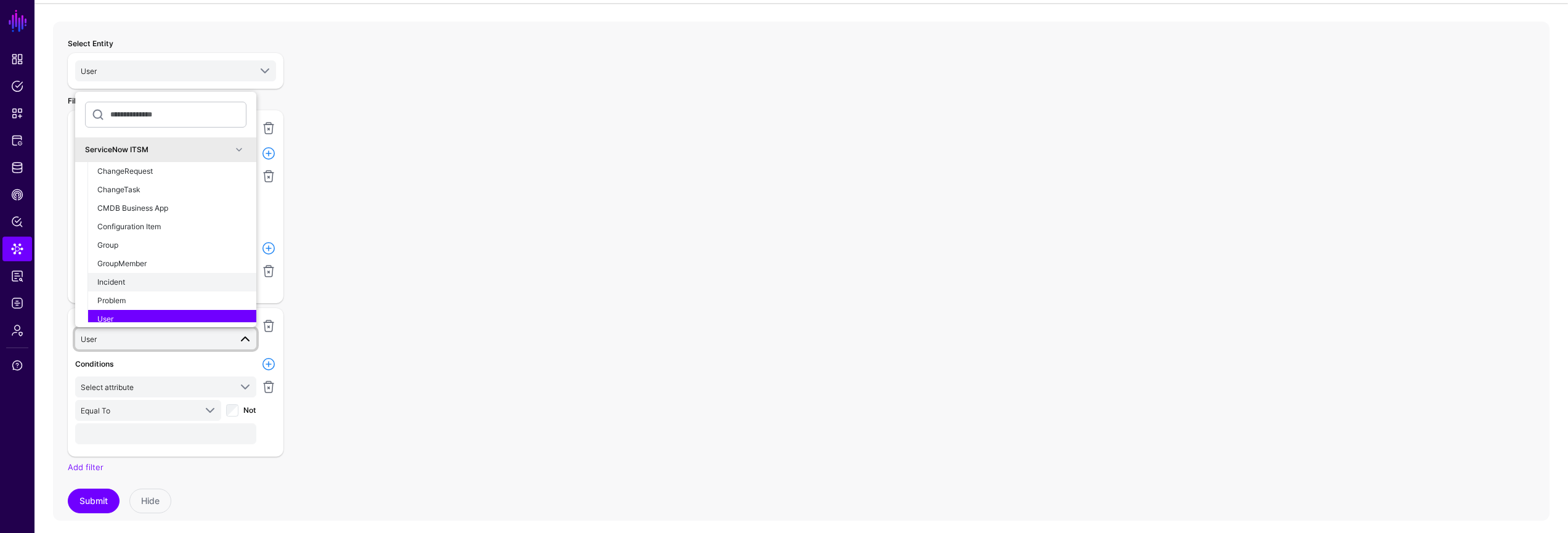
click at [172, 276] on div "Incident" at bounding box center [172, 282] width 150 height 11
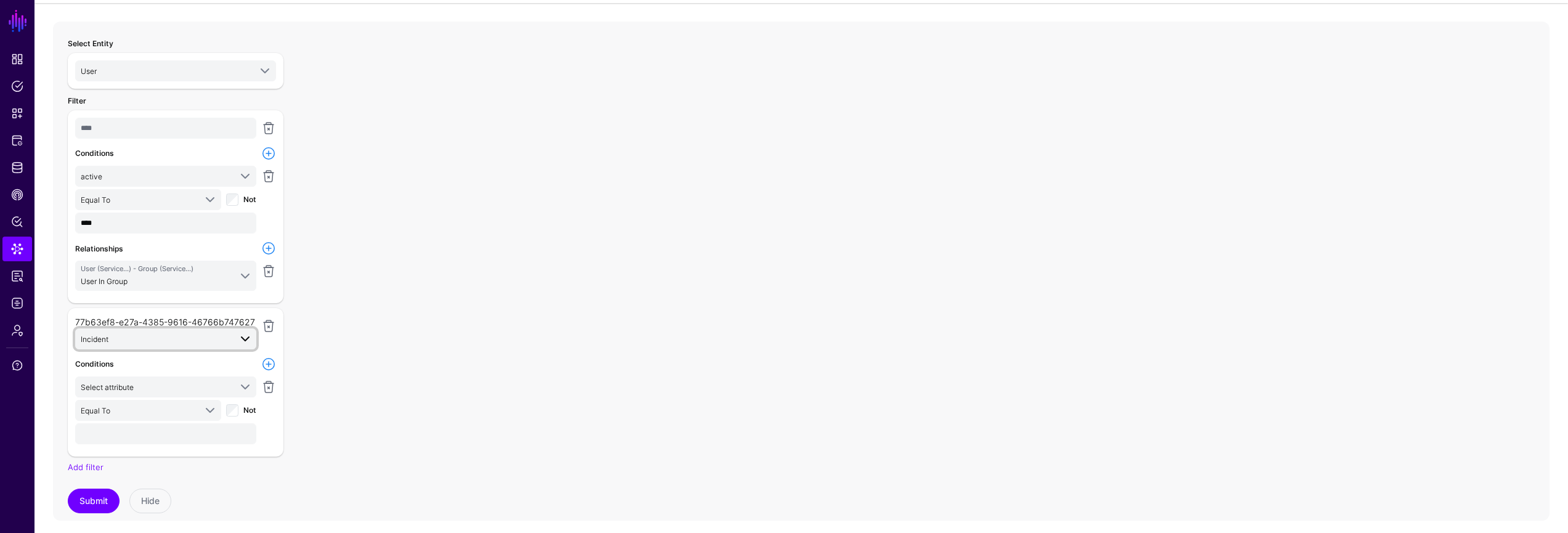
click at [172, 341] on span "Incident" at bounding box center [155, 339] width 150 height 13
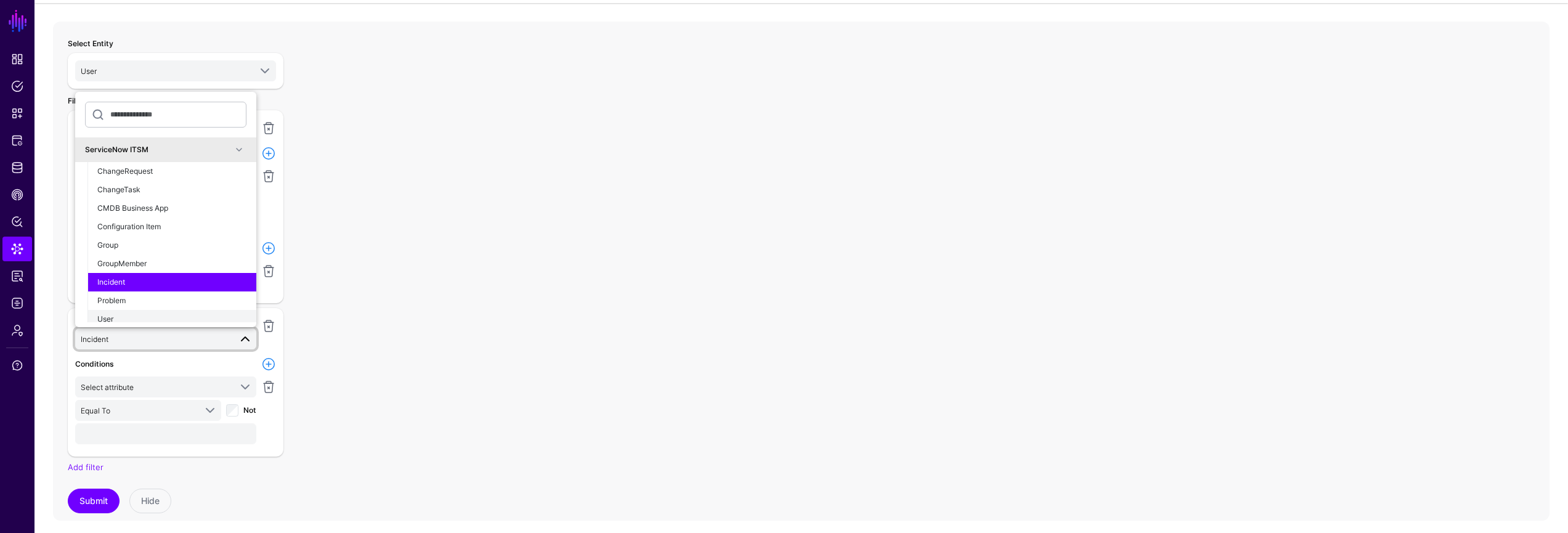
click at [176, 317] on div "User" at bounding box center [172, 319] width 150 height 11
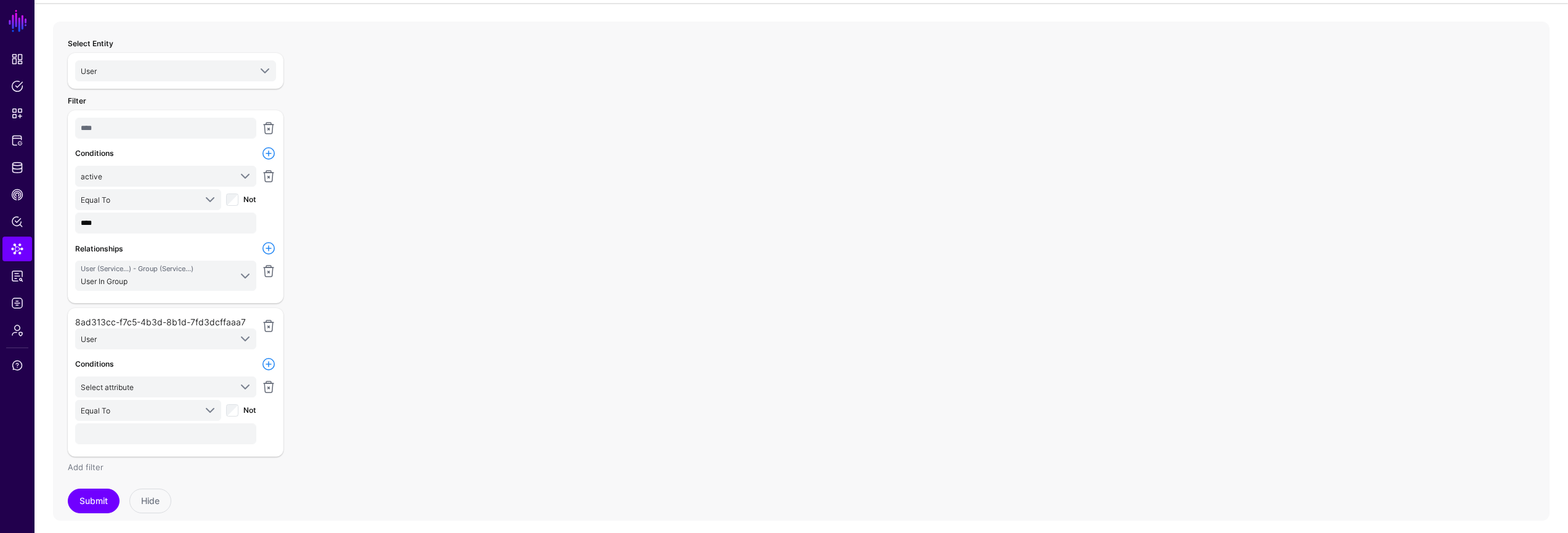
click at [91, 471] on link "Add filter" at bounding box center [86, 467] width 36 height 9
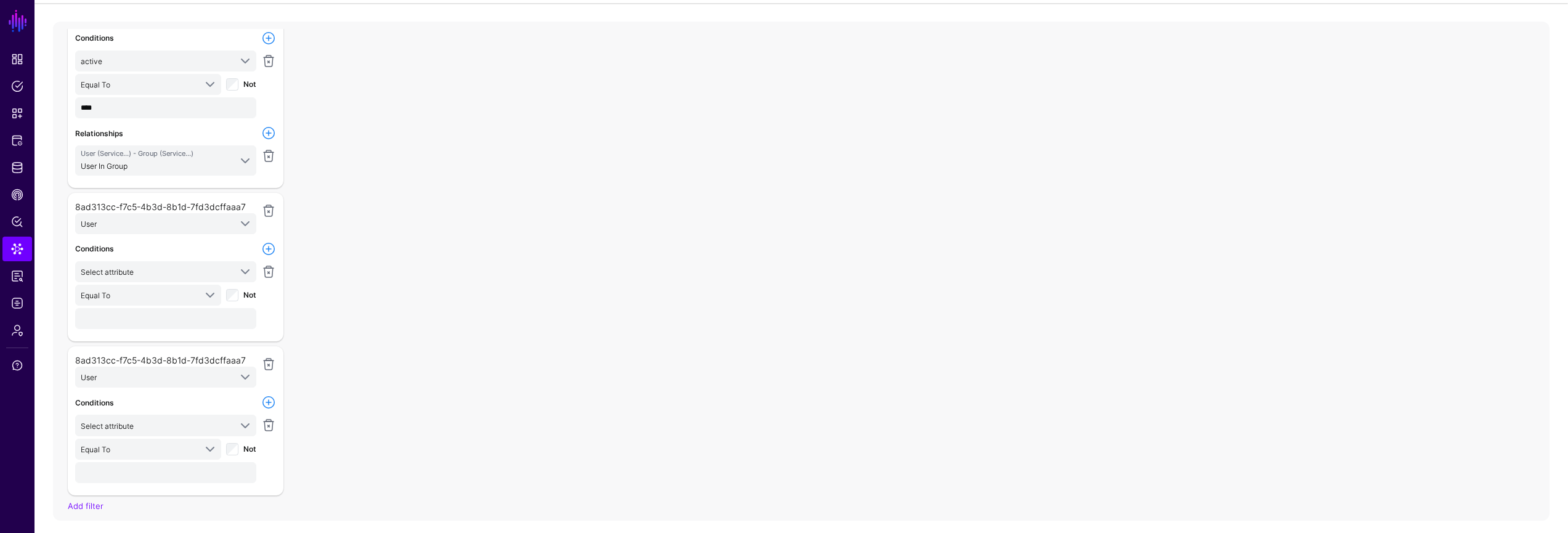
scroll to position [161, 0]
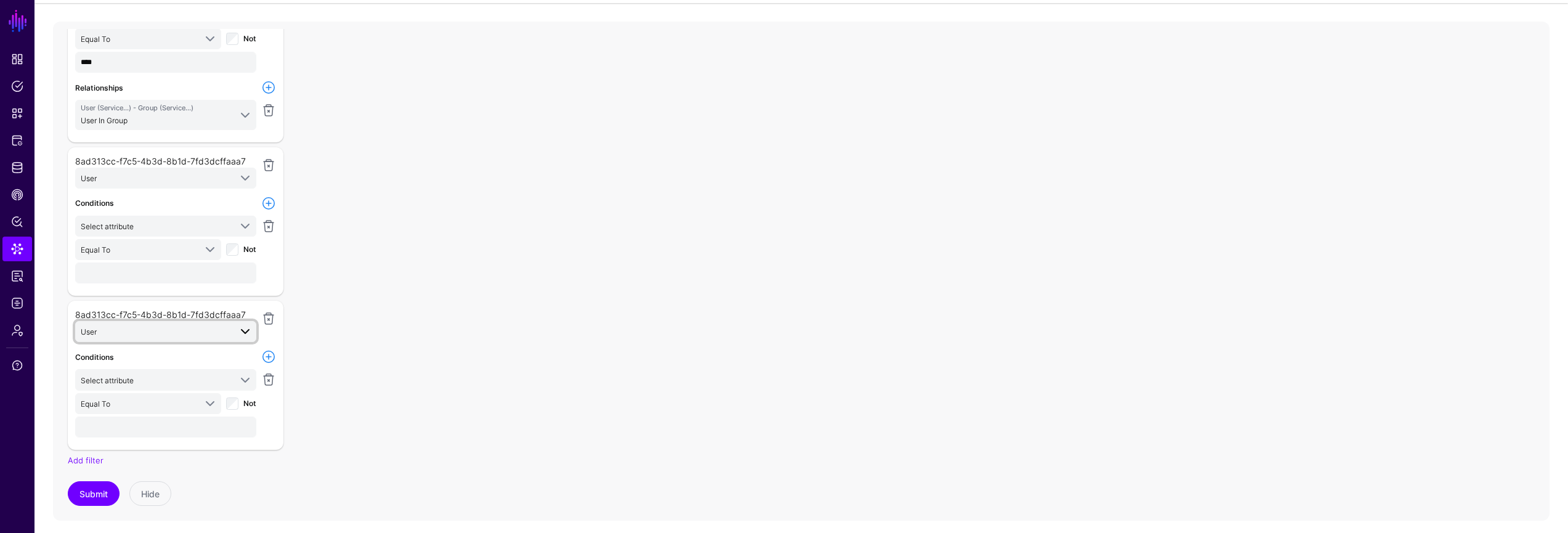
click at [231, 334] on span at bounding box center [240, 331] width 22 height 15
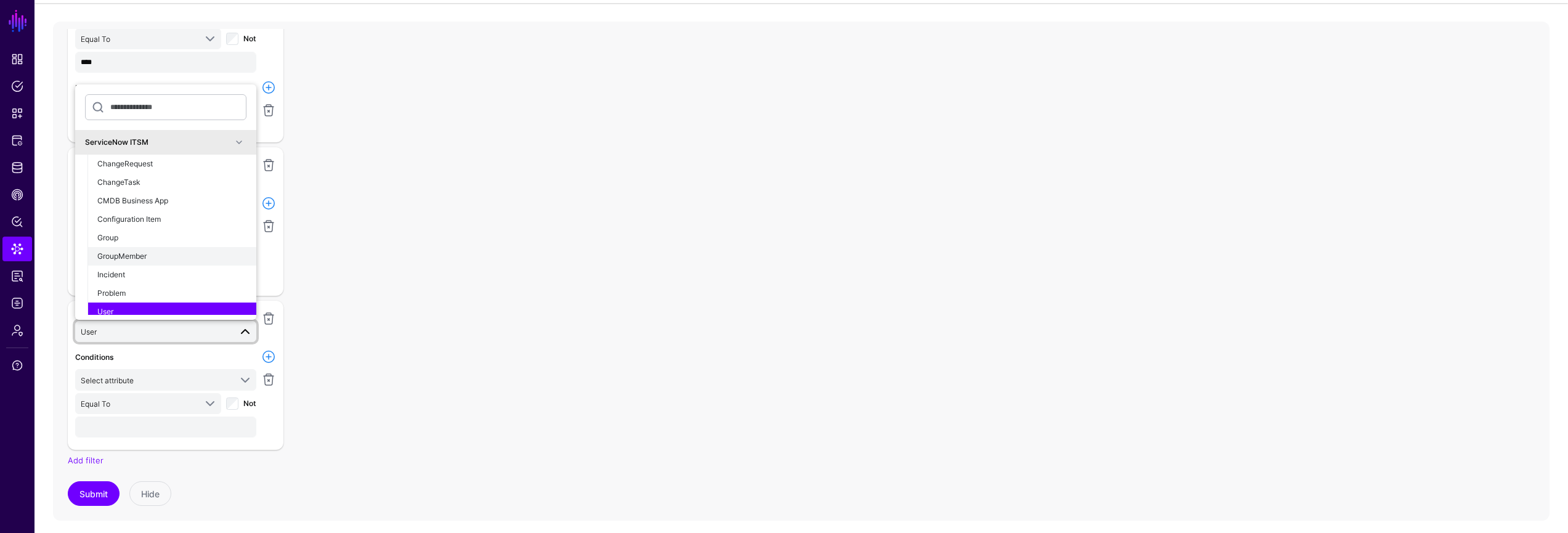
click at [174, 262] on button "GroupMember" at bounding box center [171, 257] width 168 height 19
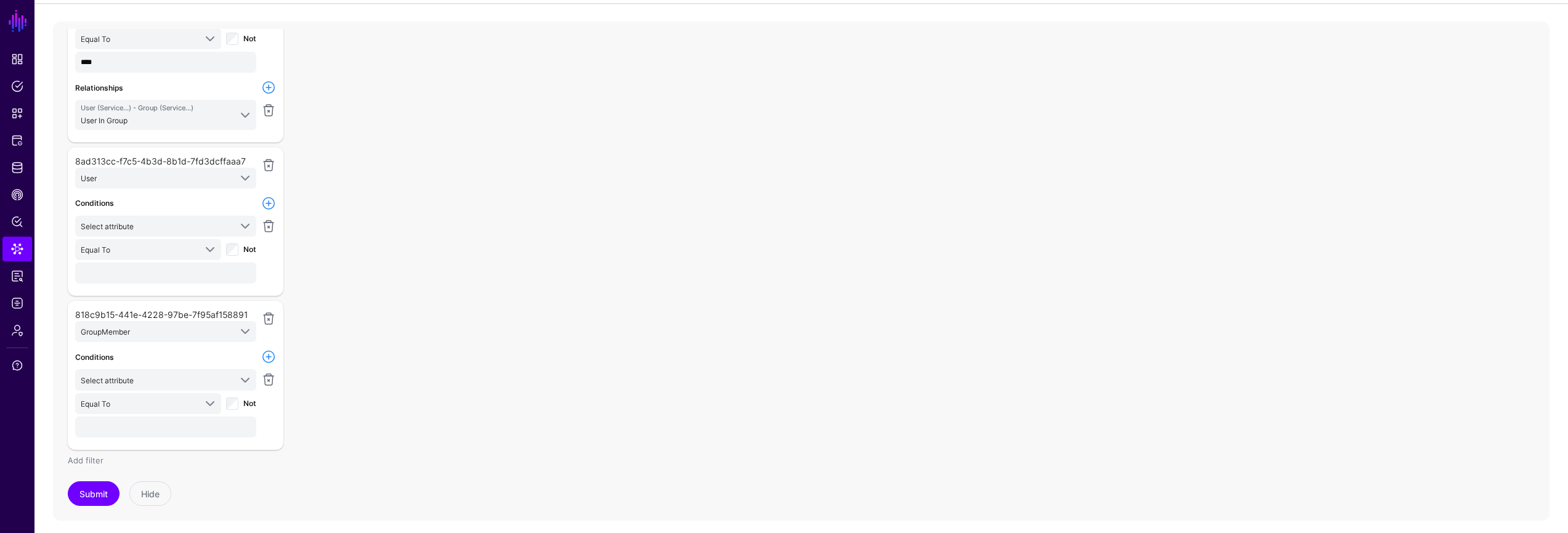
click at [84, 455] on link "Add filter" at bounding box center [86, 460] width 36 height 9
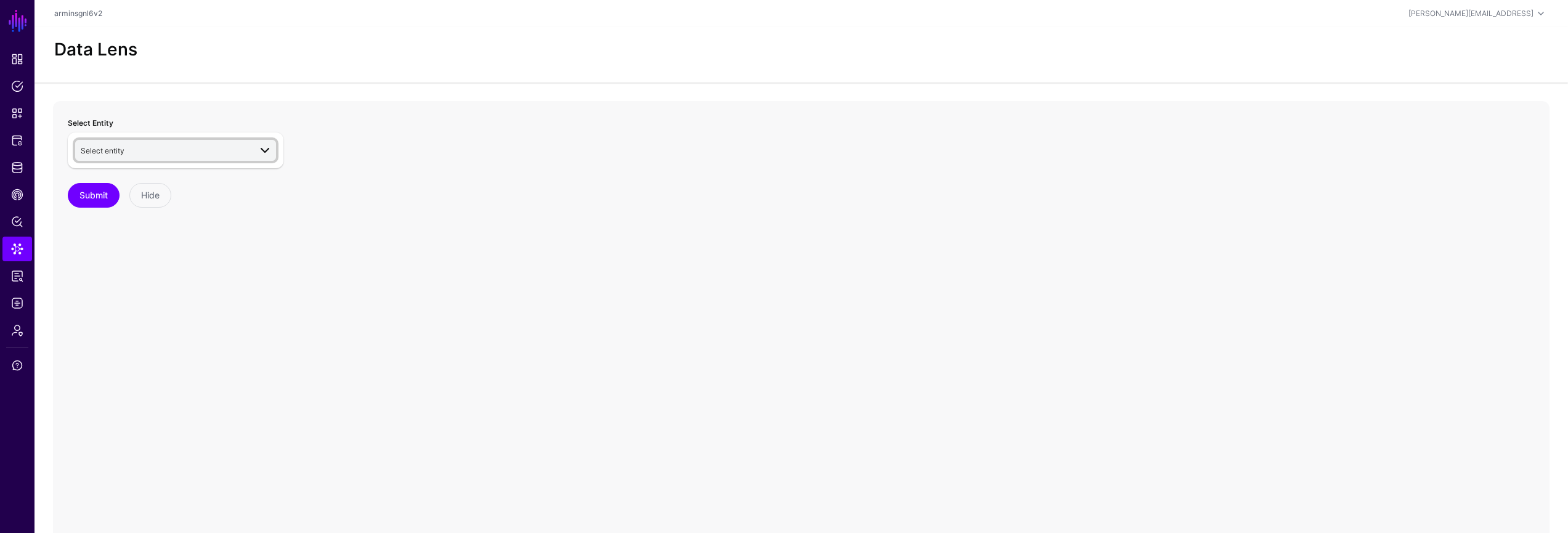
click at [138, 152] on span "Select entity" at bounding box center [165, 151] width 169 height 13
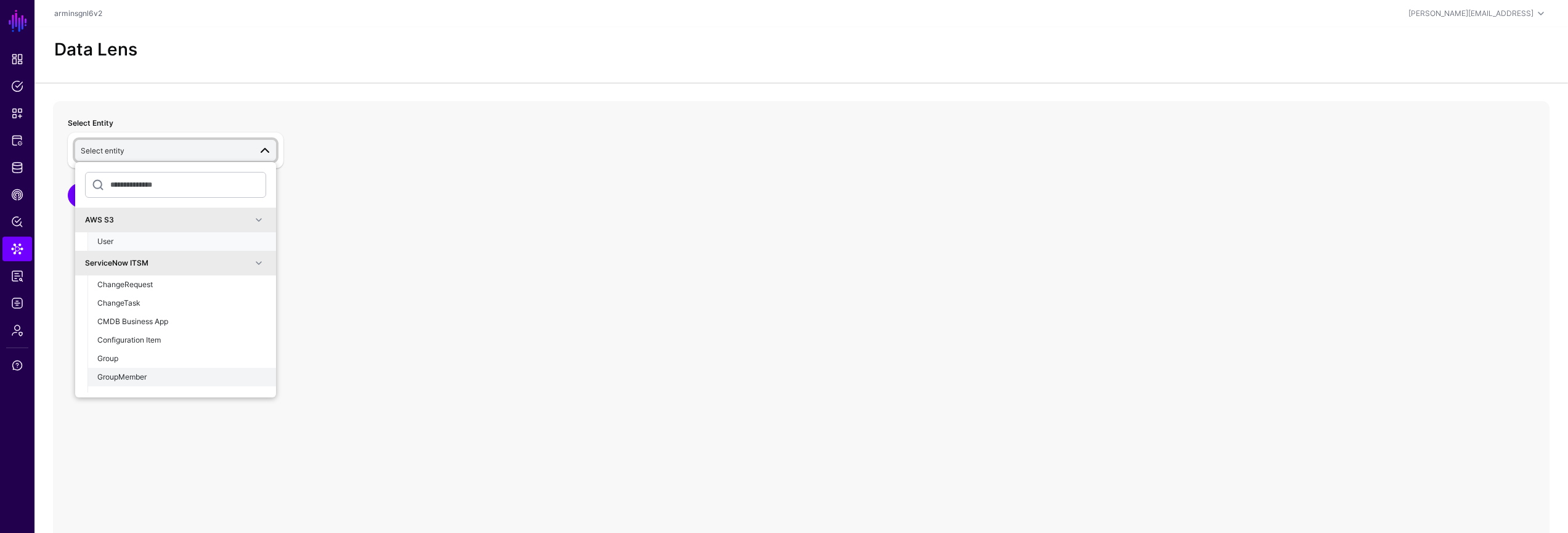
drag, startPoint x: 154, startPoint y: 240, endPoint x: 193, endPoint y: 373, distance: 138.6
click at [193, 373] on ul "AWS S3 User ServiceNow ITSM ChangeRequest ChangeTask CMDB Business App Configur…" at bounding box center [175, 299] width 201 height 185
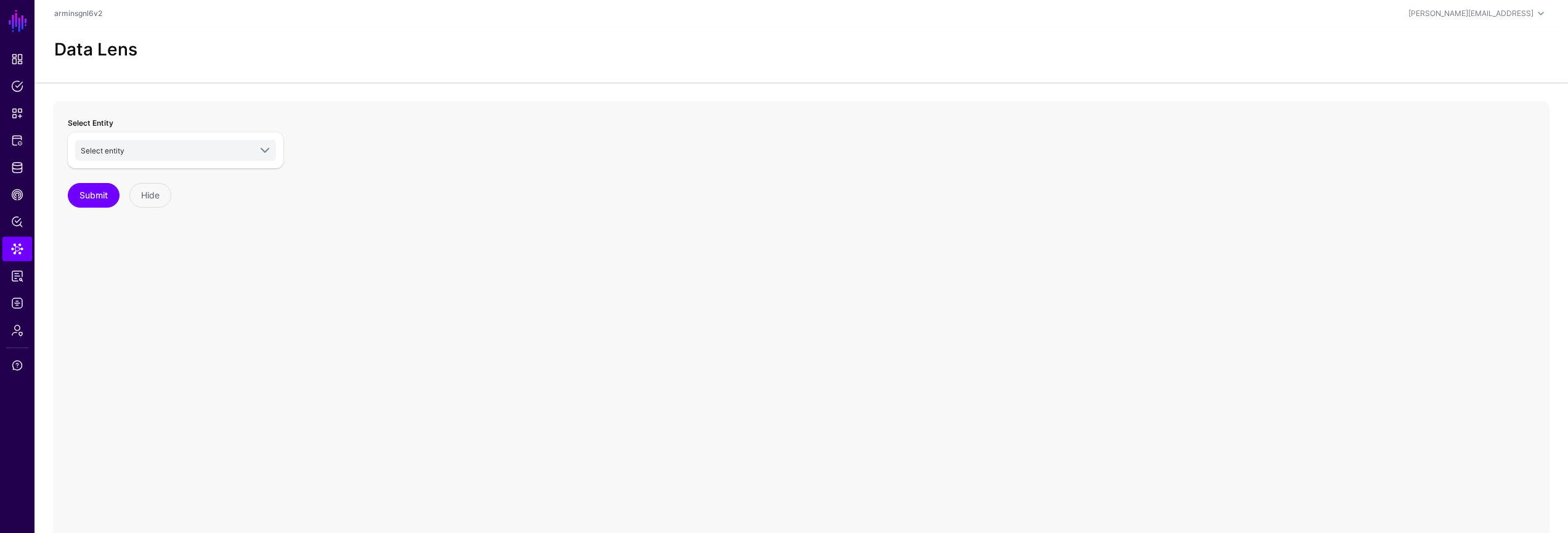
scroll to position [80, 0]
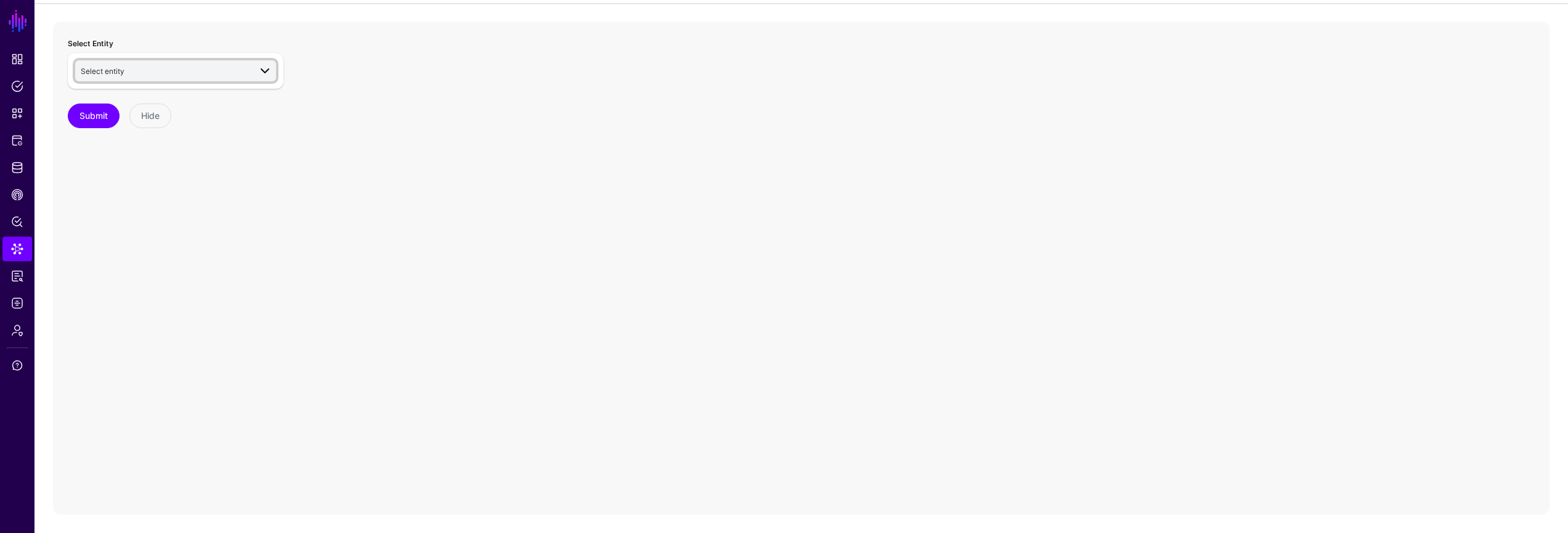
click at [164, 78] on link "Select entity" at bounding box center [175, 71] width 201 height 21
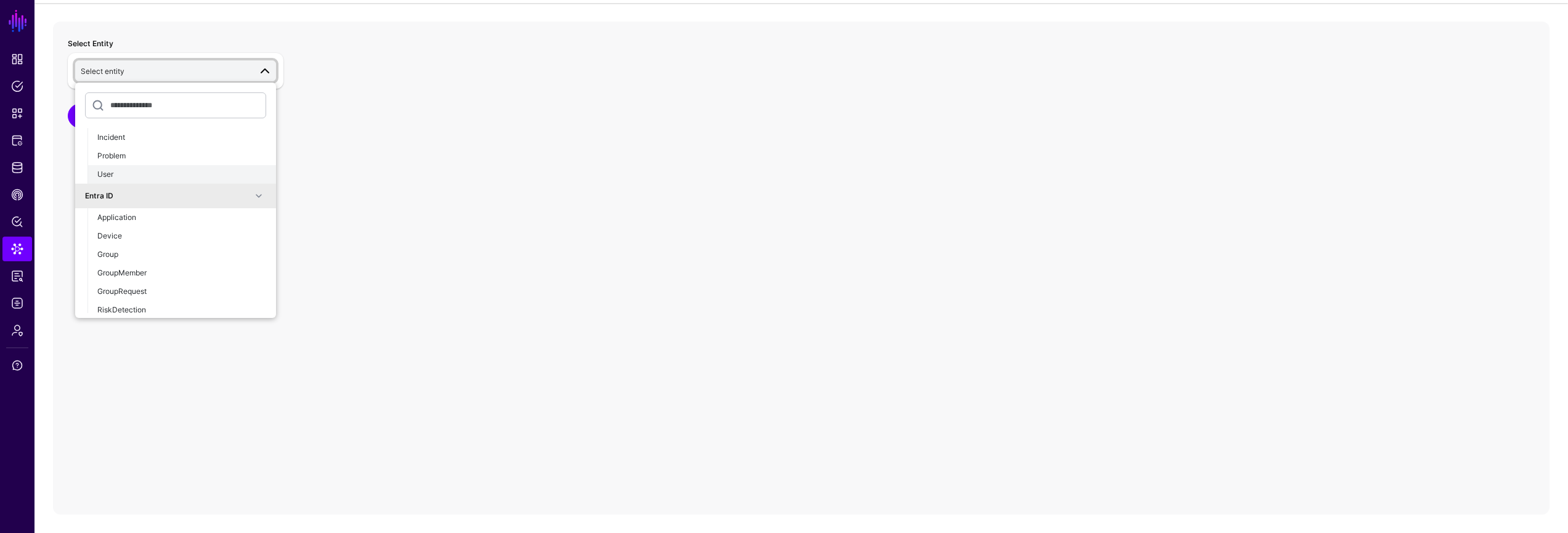
click at [170, 174] on div "User" at bounding box center [182, 174] width 168 height 11
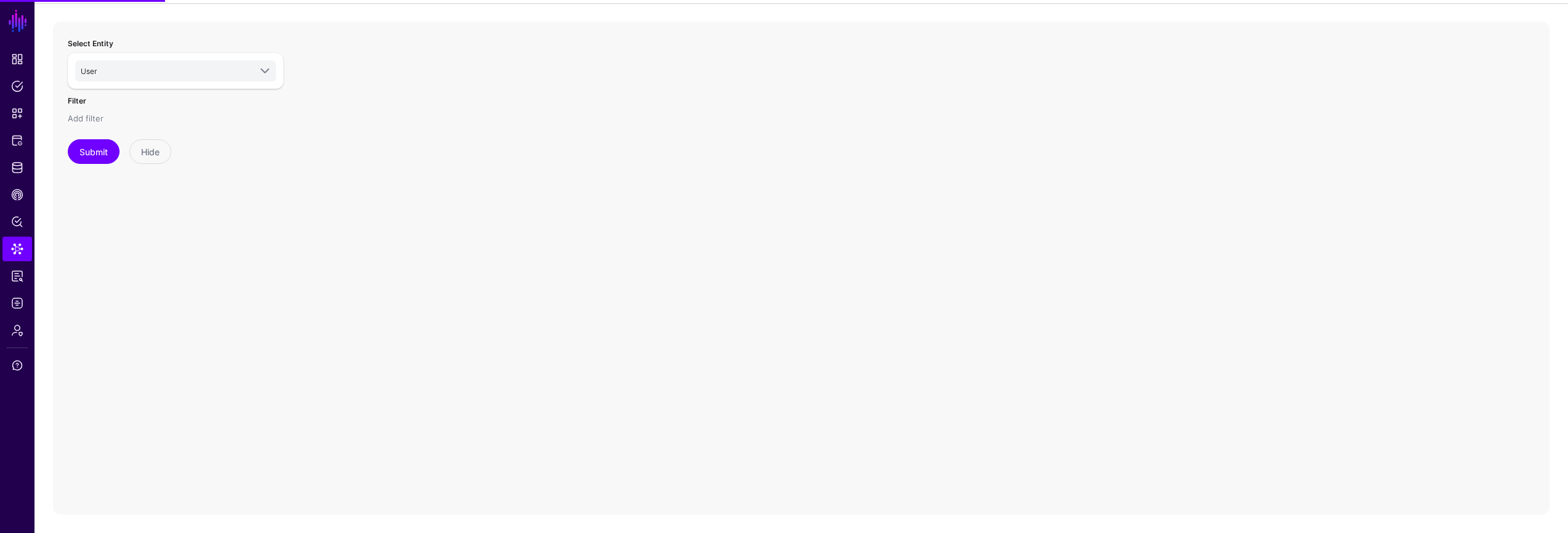
click at [91, 118] on link "Add filter" at bounding box center [86, 118] width 36 height 9
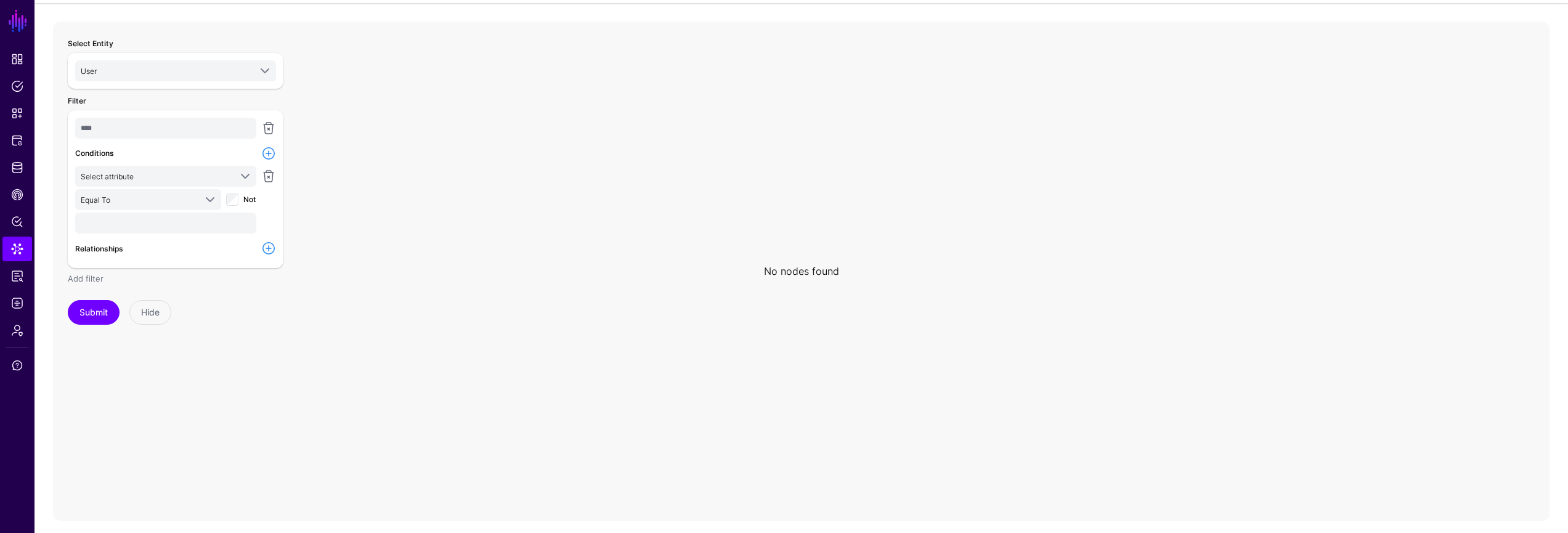
click at [95, 274] on link "Add filter" at bounding box center [86, 278] width 36 height 9
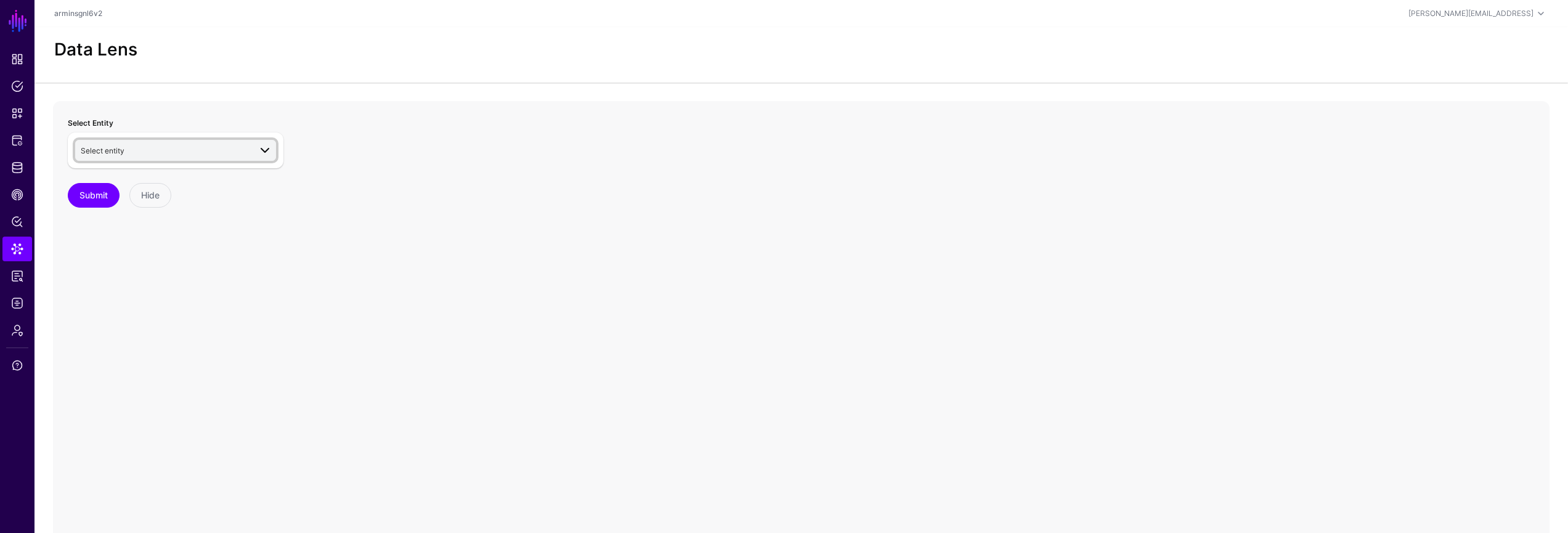
click at [149, 151] on span "Select entity" at bounding box center [165, 151] width 169 height 13
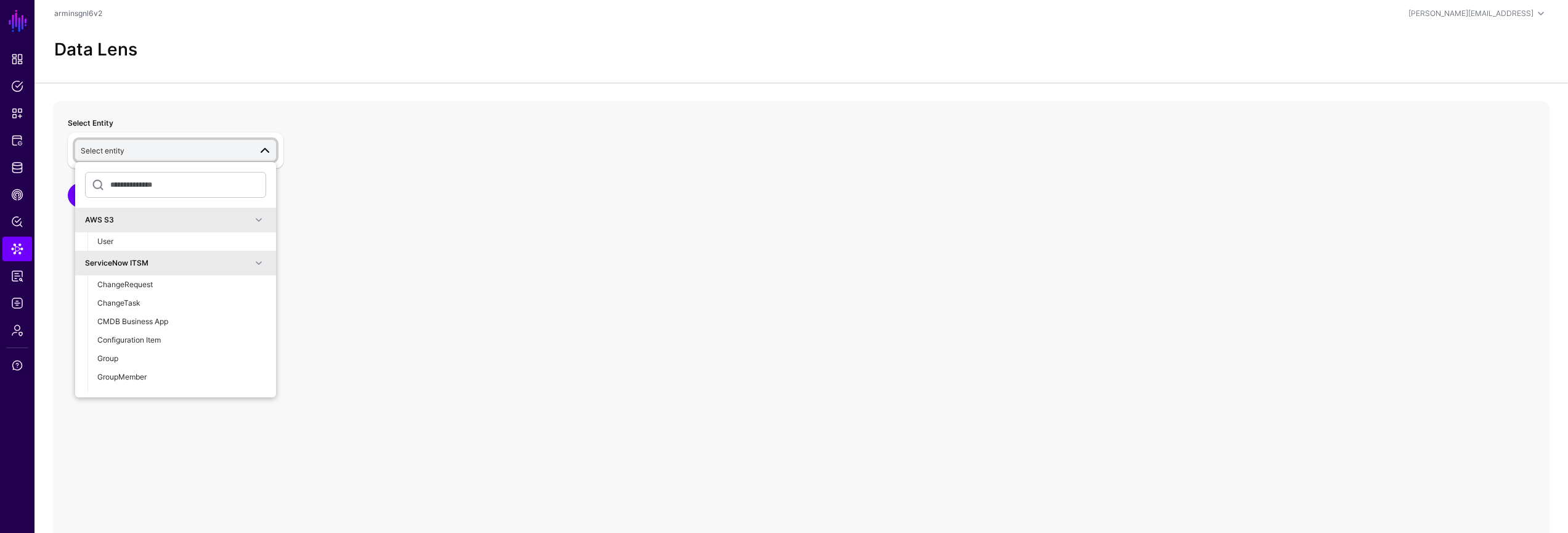
click at [207, 185] on input "text" at bounding box center [175, 185] width 181 height 26
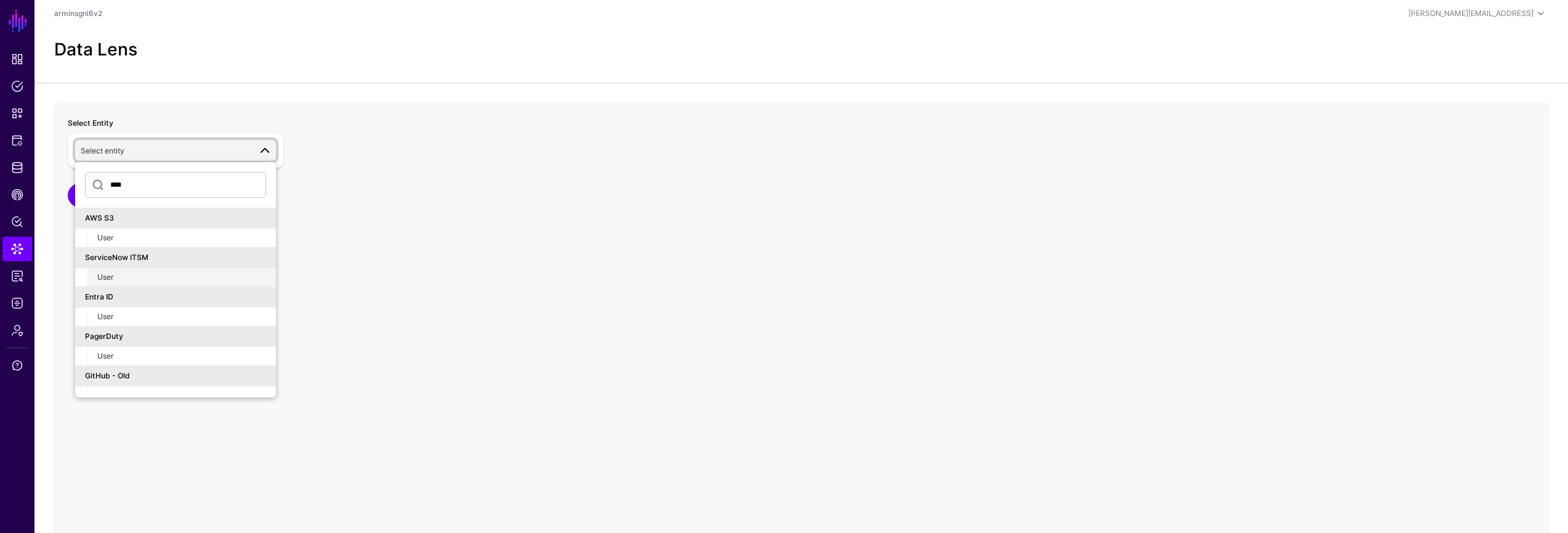
type input "****"
click at [194, 276] on div "User" at bounding box center [182, 277] width 168 height 11
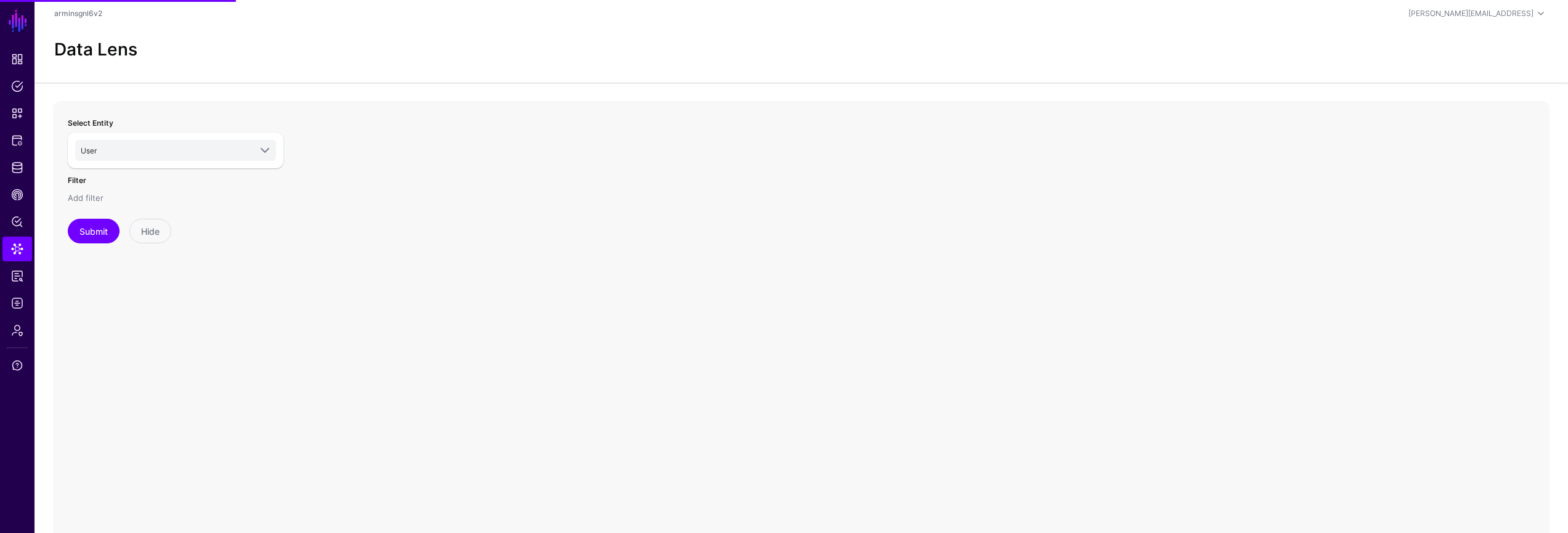
click at [86, 198] on link "Add filter" at bounding box center [86, 198] width 36 height 9
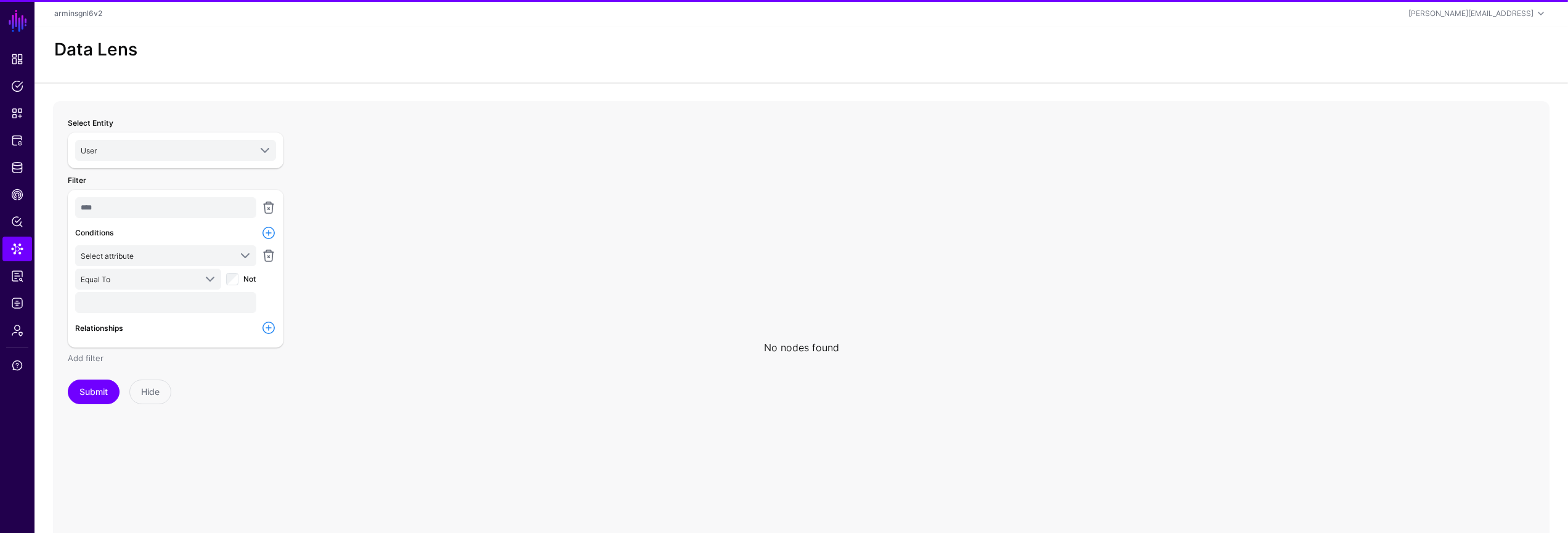
click at [99, 356] on link "Add filter" at bounding box center [86, 358] width 36 height 9
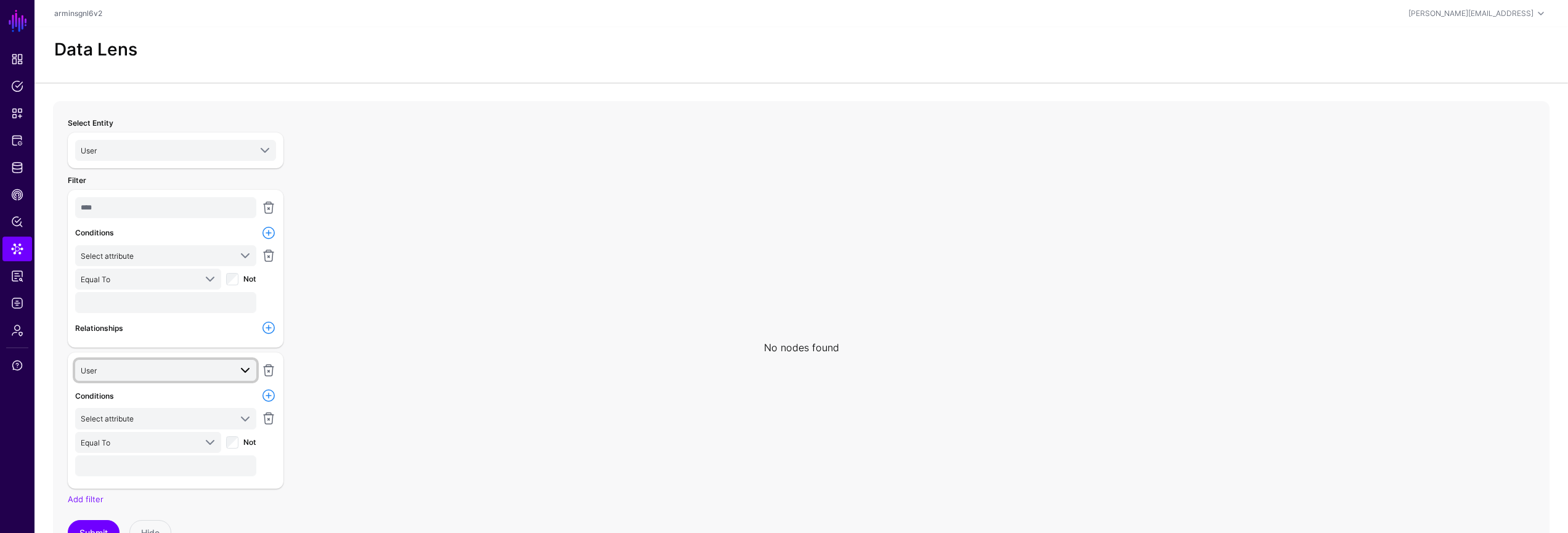
click at [193, 364] on span "User" at bounding box center [155, 370] width 150 height 13
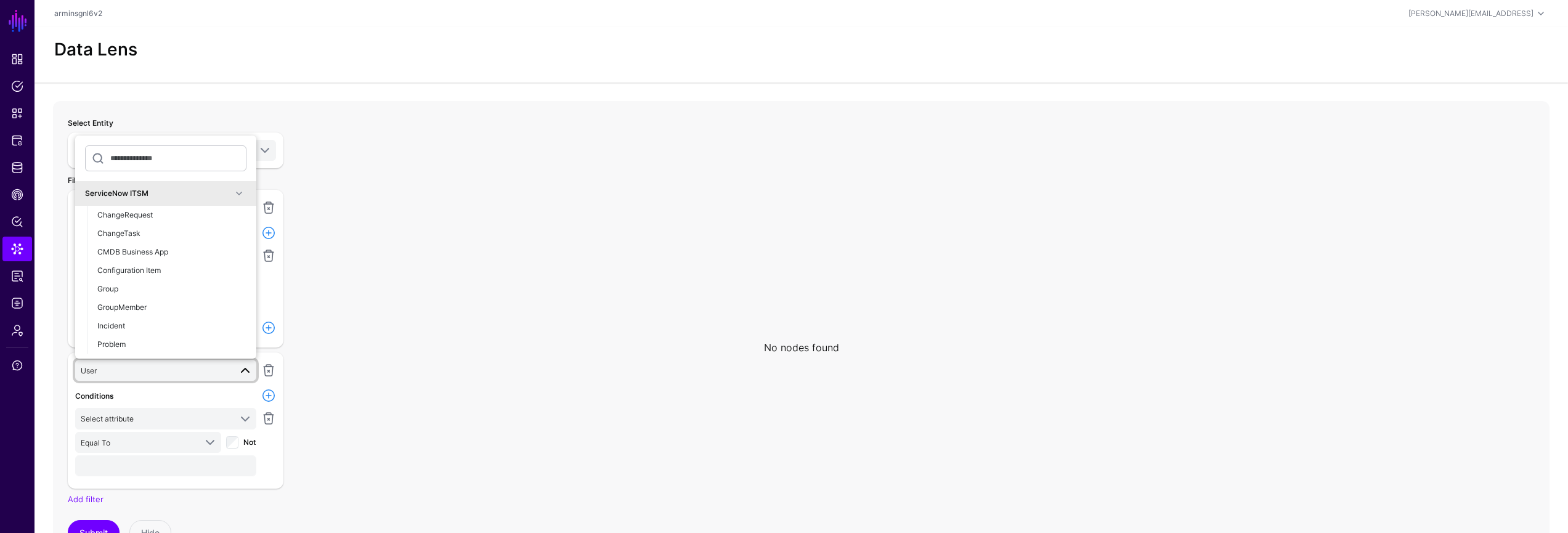
click at [443, 291] on icon at bounding box center [801, 347] width 1496 height 493
click at [398, 318] on icon at bounding box center [801, 347] width 1496 height 493
click at [233, 373] on span at bounding box center [240, 370] width 22 height 15
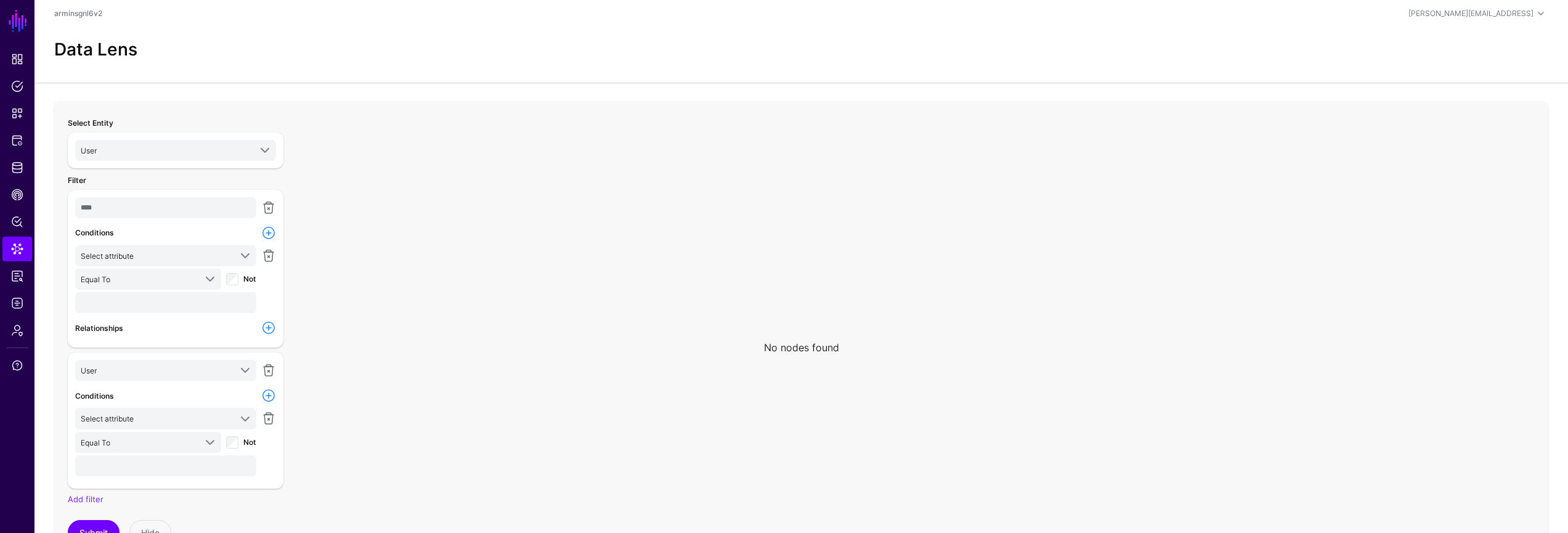
click at [560, 287] on icon at bounding box center [801, 347] width 1496 height 493
click at [224, 372] on span "User" at bounding box center [155, 370] width 150 height 13
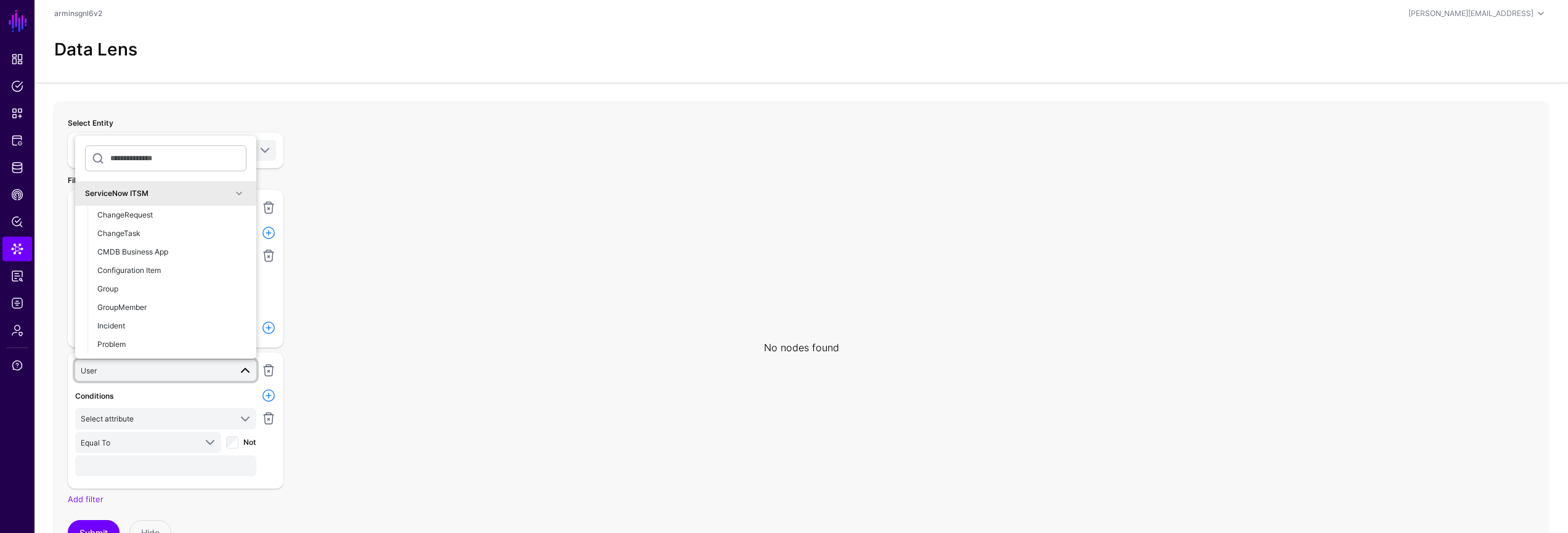
click at [835, 91] on app-datalens-start "Data Lens No nodes found Select Entity User **** AWS S3 User ServiceNow ITSM Us…" at bounding box center [801, 311] width 1533 height 567
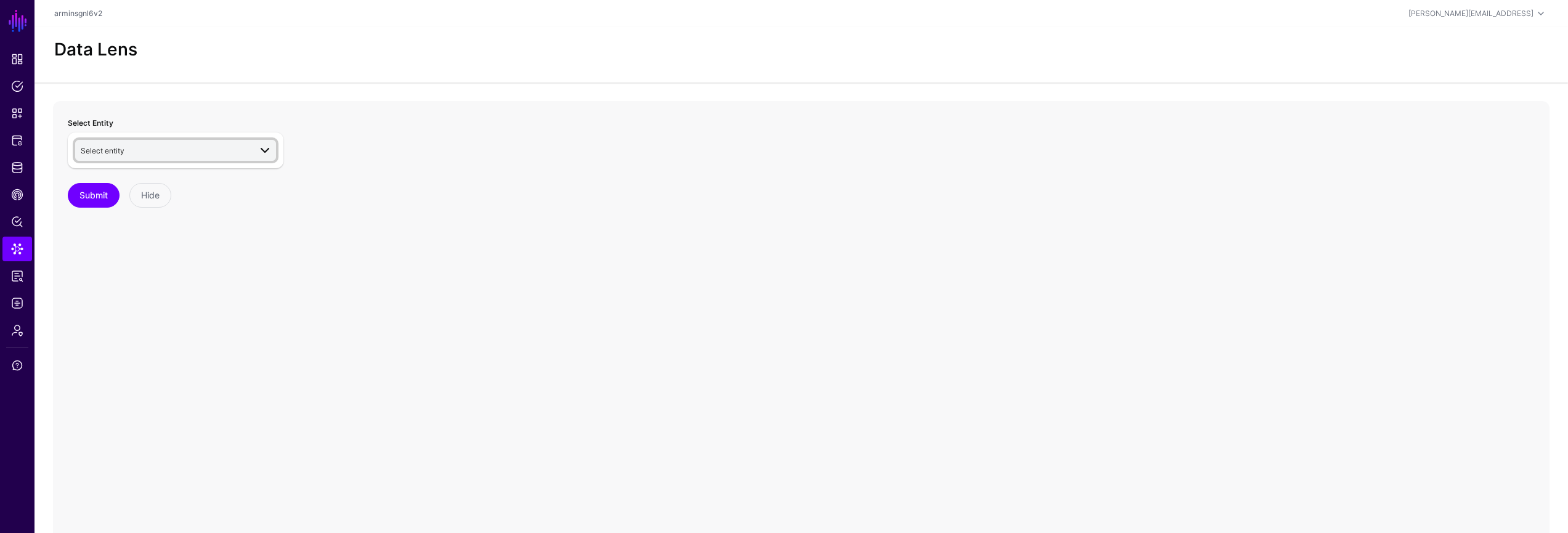
click at [171, 156] on span "Select entity" at bounding box center [165, 151] width 169 height 13
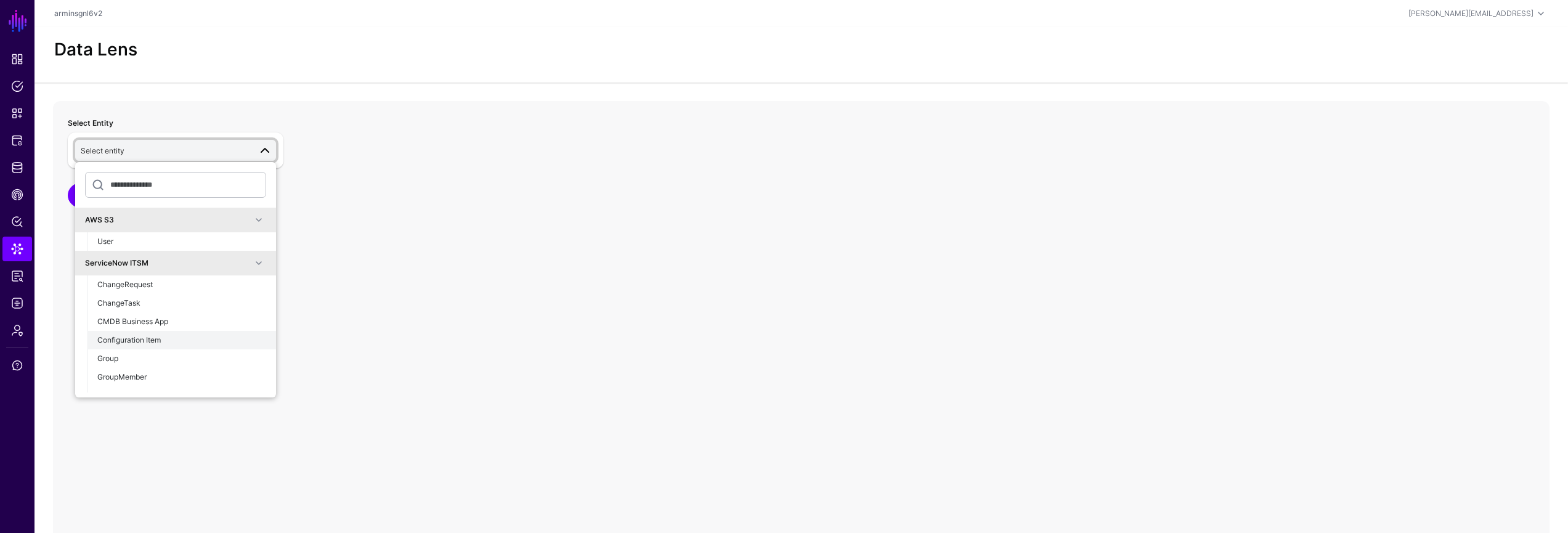
scroll to position [81, 0]
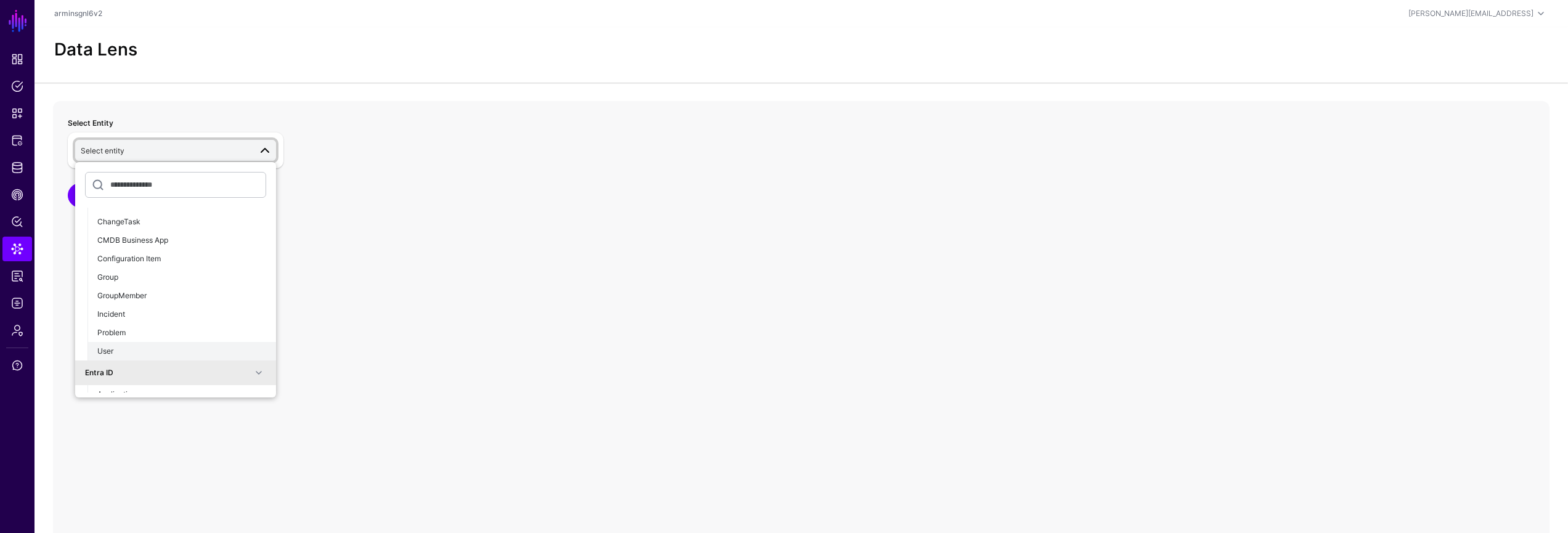
click at [183, 344] on button "User" at bounding box center [181, 351] width 188 height 19
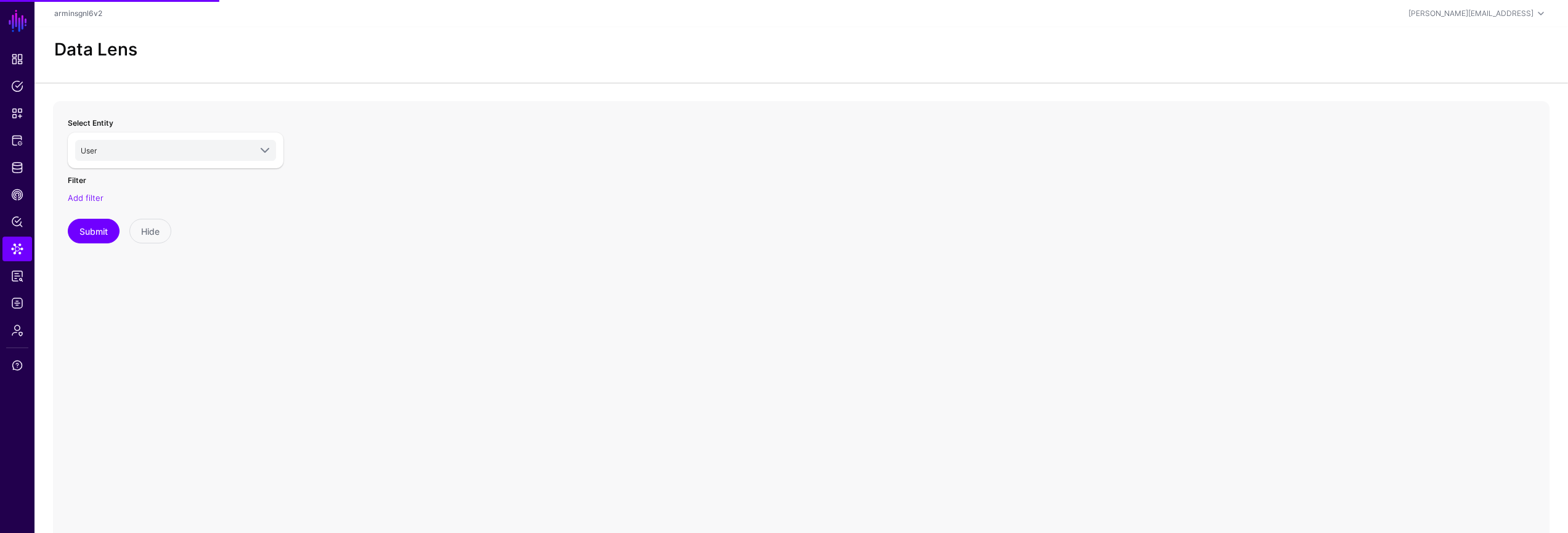
click at [102, 193] on div "Add filter" at bounding box center [176, 198] width 216 height 12
click at [97, 194] on link "Add filter" at bounding box center [86, 198] width 36 height 9
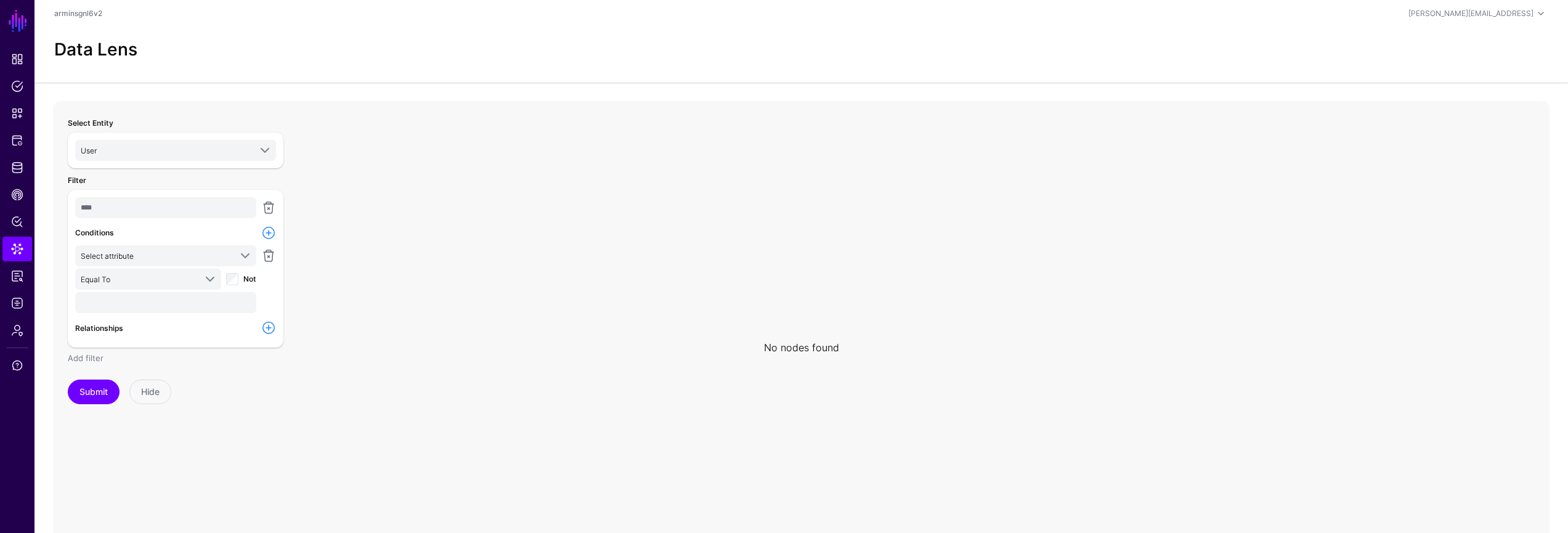
click at [101, 354] on link "Add filter" at bounding box center [86, 358] width 36 height 9
click at [199, 362] on link "User" at bounding box center [165, 370] width 181 height 21
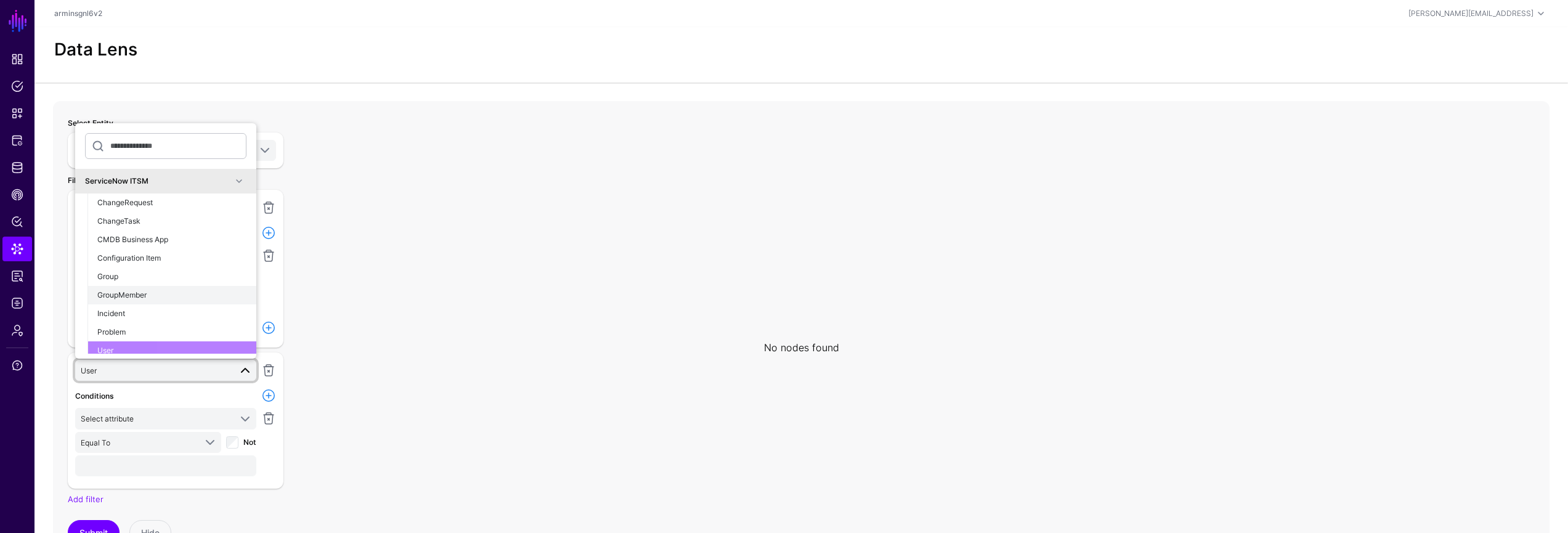
scroll to position [7, 0]
click at [172, 346] on li "User" at bounding box center [171, 345] width 168 height 19
click at [167, 319] on button "Problem" at bounding box center [171, 327] width 168 height 19
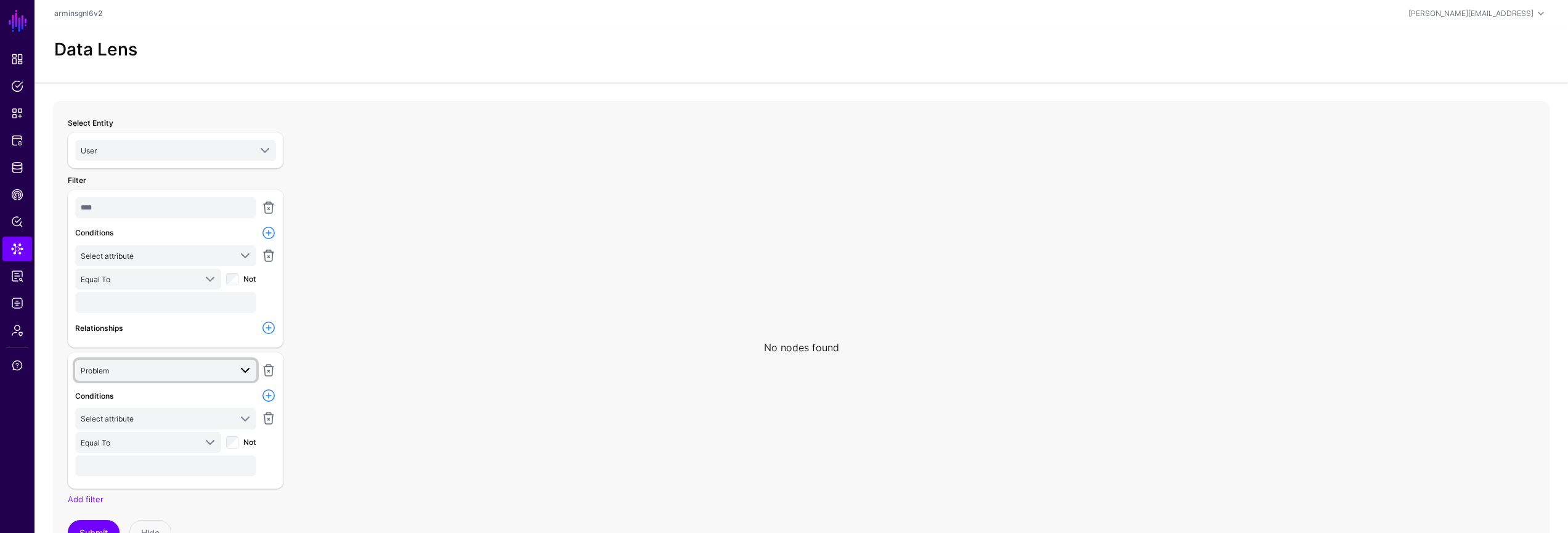
click at [150, 372] on span "Problem" at bounding box center [155, 370] width 150 height 13
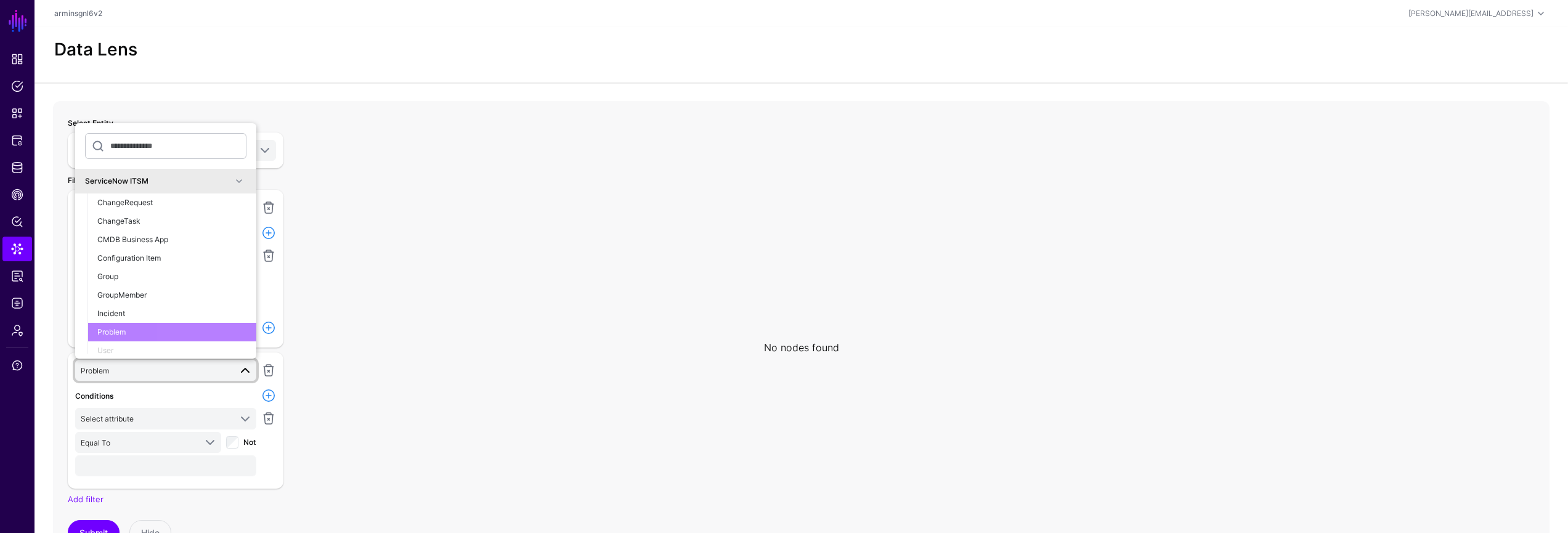
click at [150, 348] on li "User" at bounding box center [171, 351] width 168 height 19
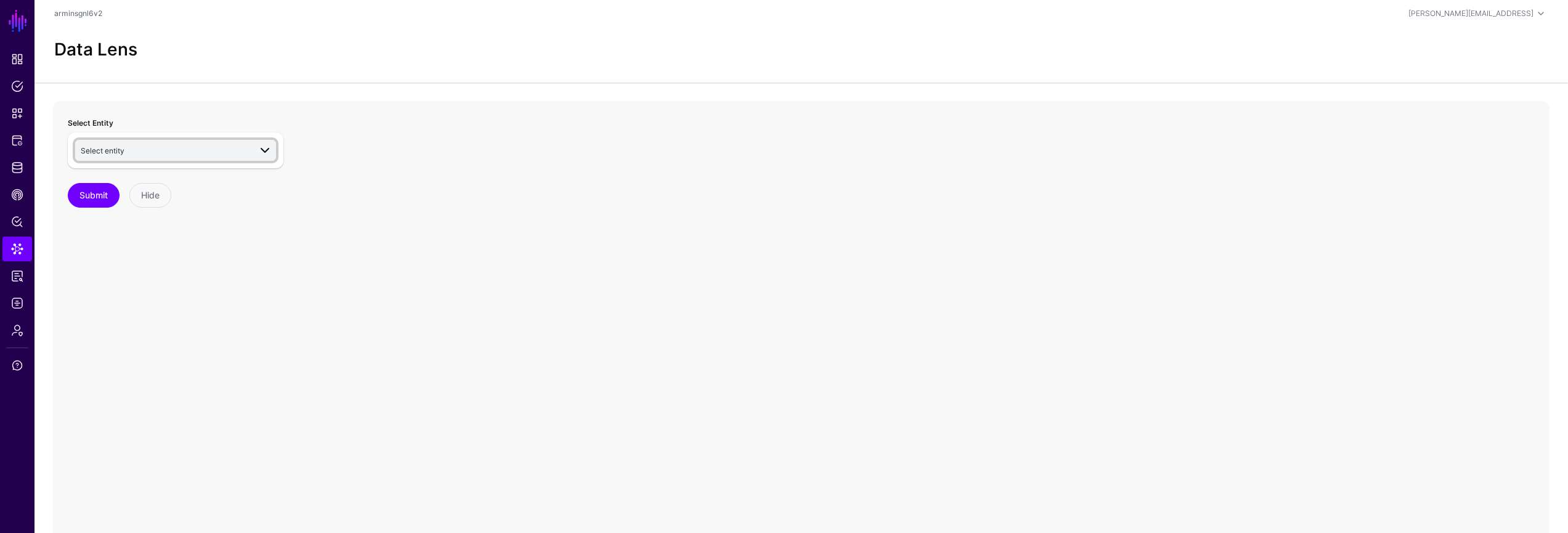
click at [158, 144] on span "Select entity" at bounding box center [165, 151] width 169 height 13
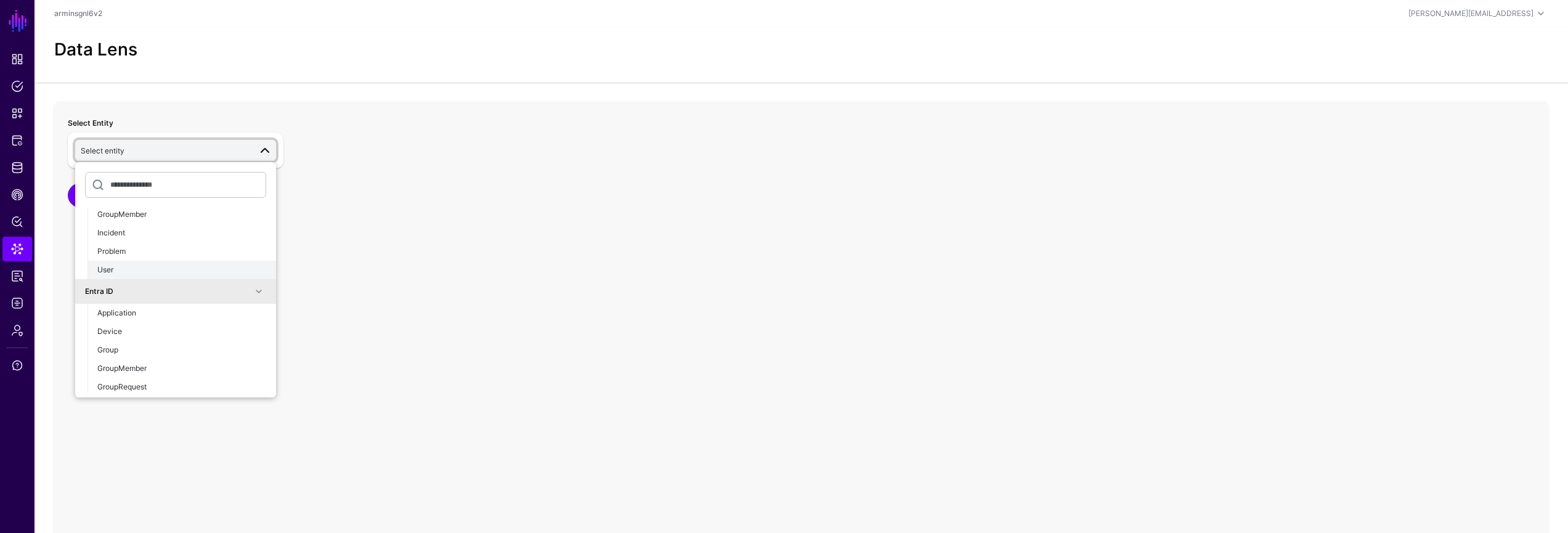
click at [156, 273] on div "User" at bounding box center [182, 270] width 168 height 11
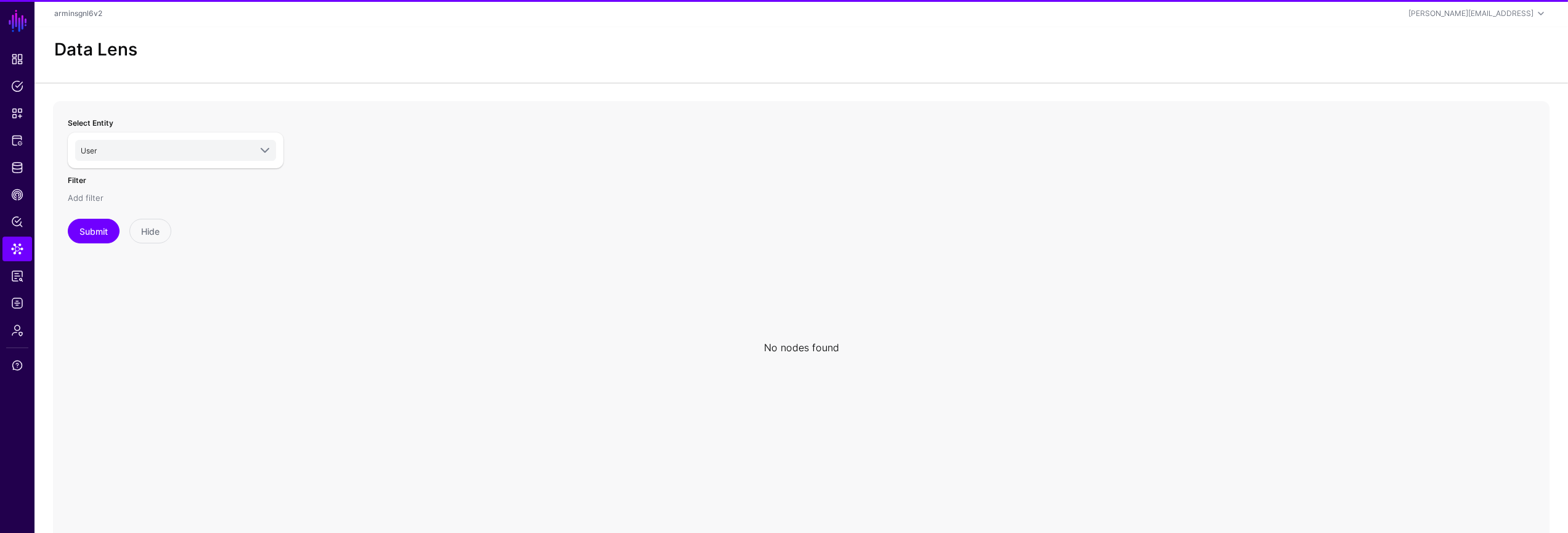
click at [99, 197] on link "Add filter" at bounding box center [86, 198] width 36 height 9
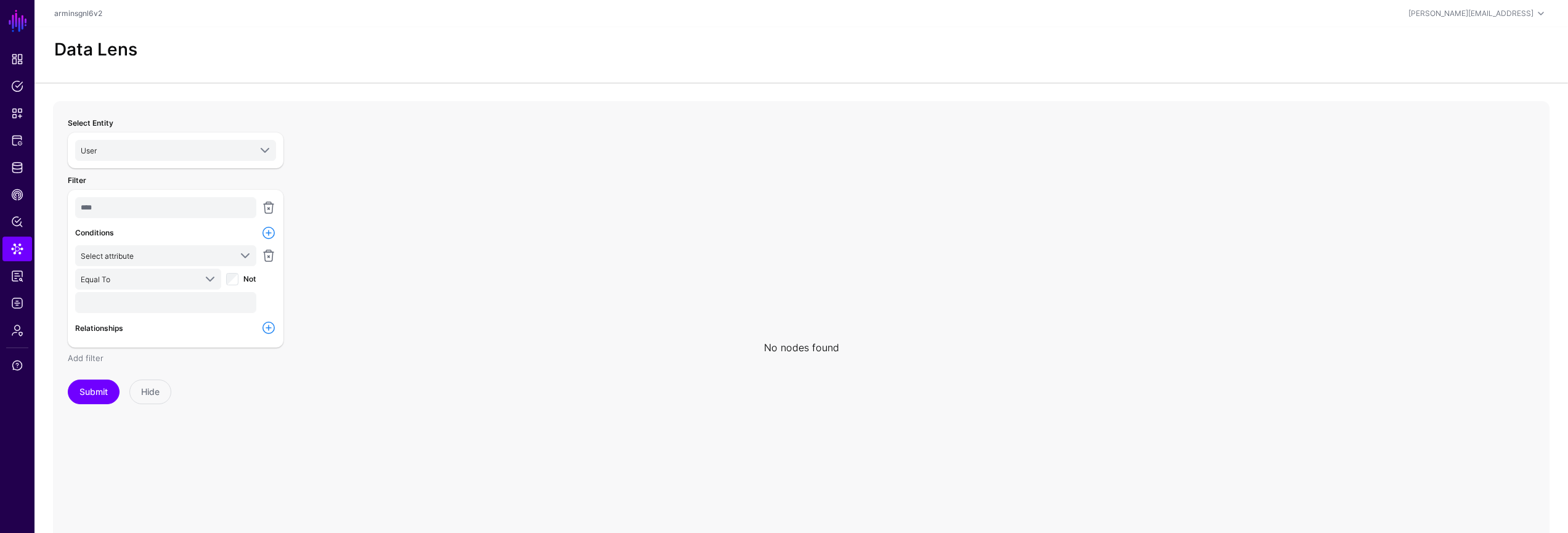
click at [87, 360] on link "Add filter" at bounding box center [86, 358] width 36 height 9
click at [166, 368] on span "Select entity" at bounding box center [155, 370] width 150 height 13
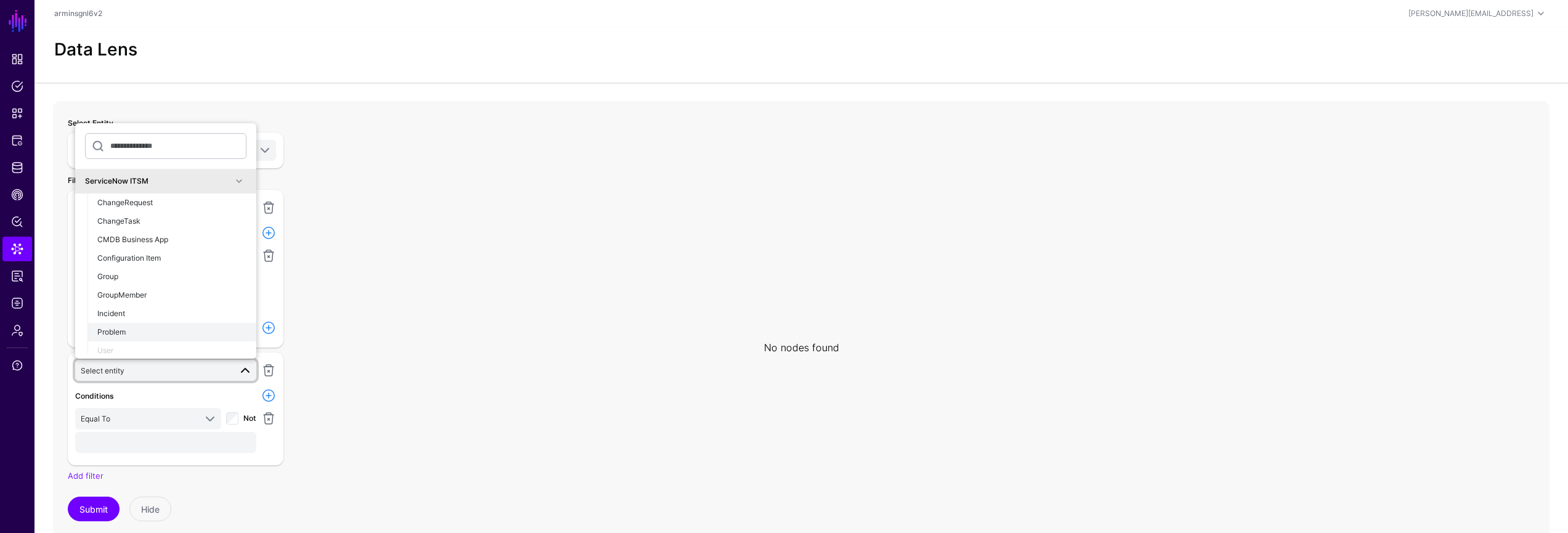
scroll to position [7, 0]
click at [177, 340] on li "User" at bounding box center [171, 345] width 168 height 19
click at [172, 265] on div "Group" at bounding box center [172, 271] width 150 height 11
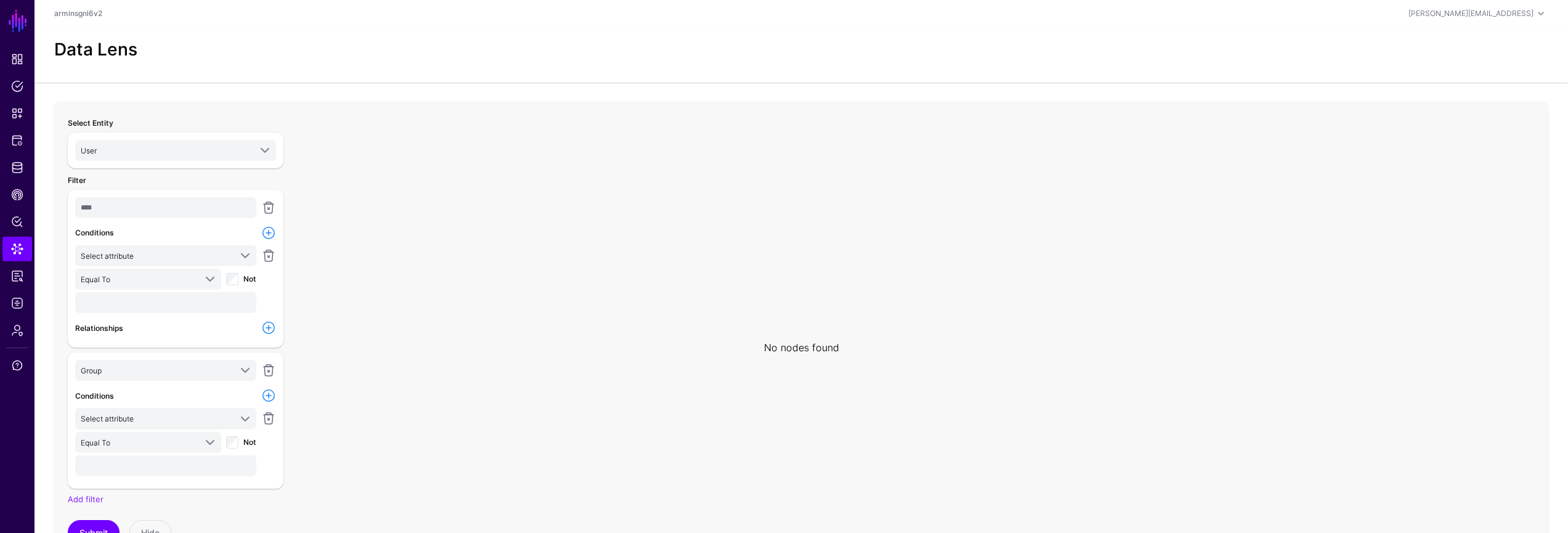
click at [477, 307] on icon at bounding box center [801, 347] width 1496 height 493
click at [1179, 285] on icon at bounding box center [801, 347] width 1496 height 493
click at [1022, 61] on div "Data Lens" at bounding box center [801, 55] width 1533 height 56
